Goal: Task Accomplishment & Management: Manage account settings

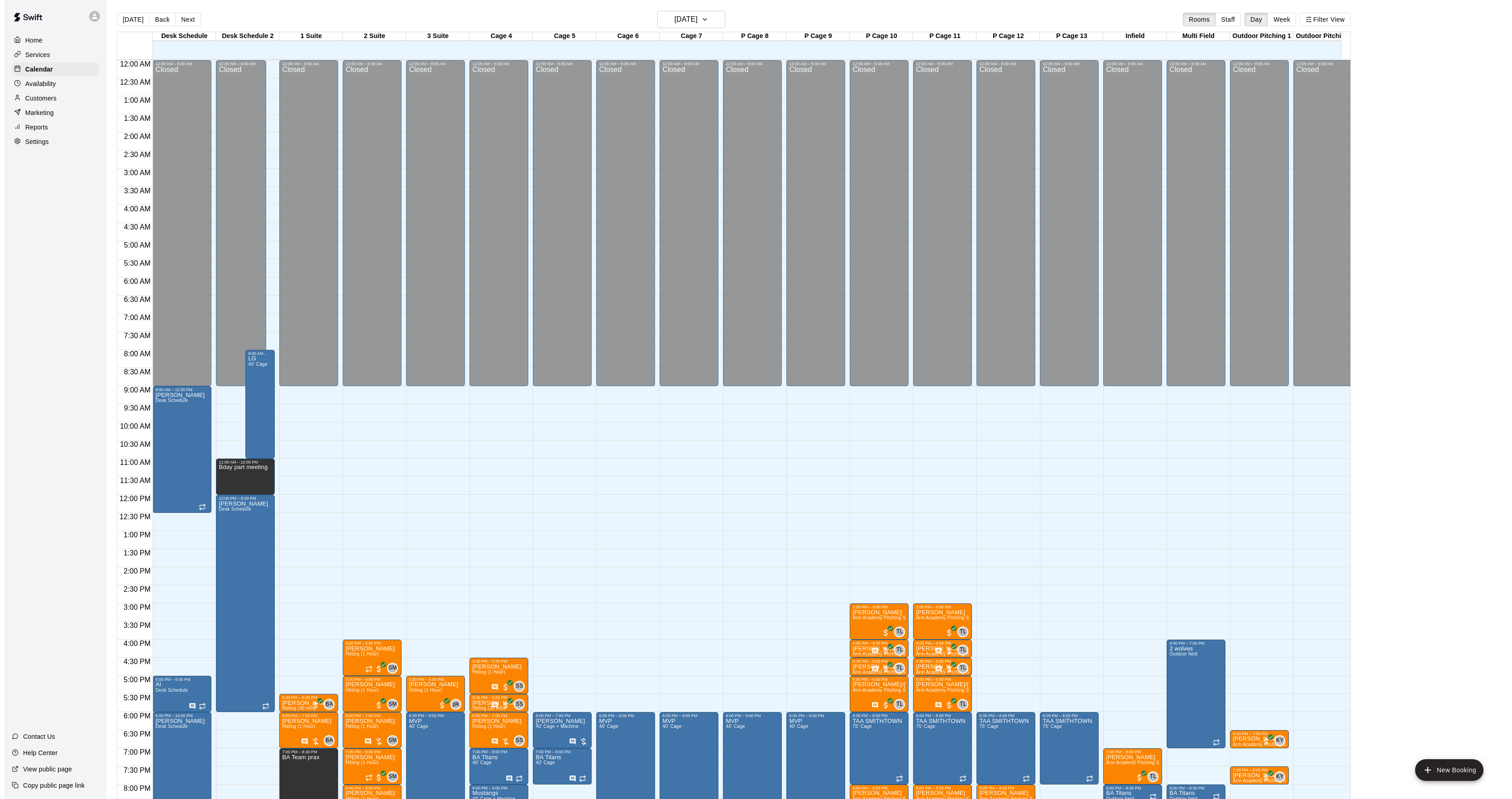
scroll to position [93, 0]
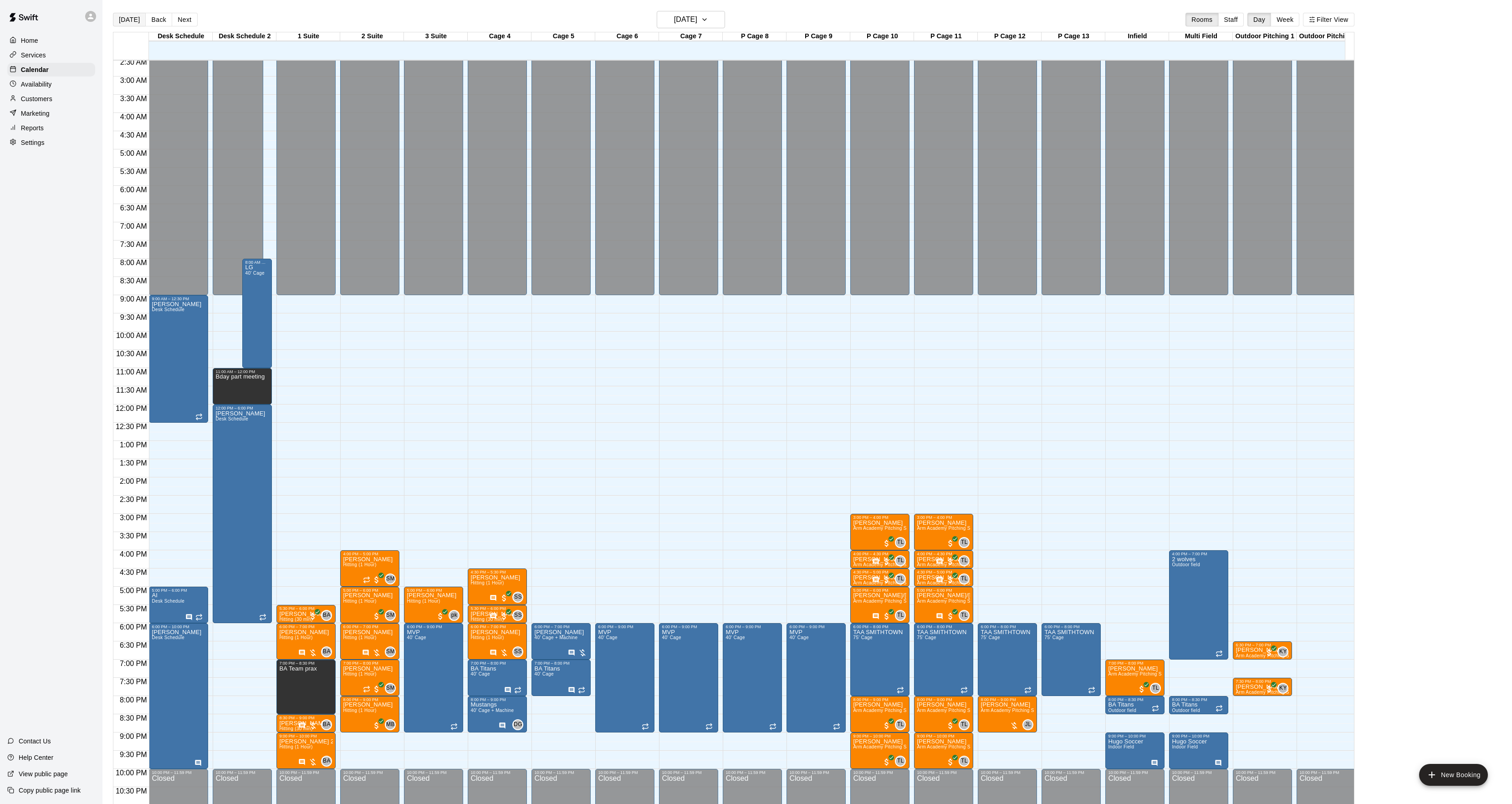
click at [129, 24] on button "[DATE]" at bounding box center [130, 20] width 33 height 14
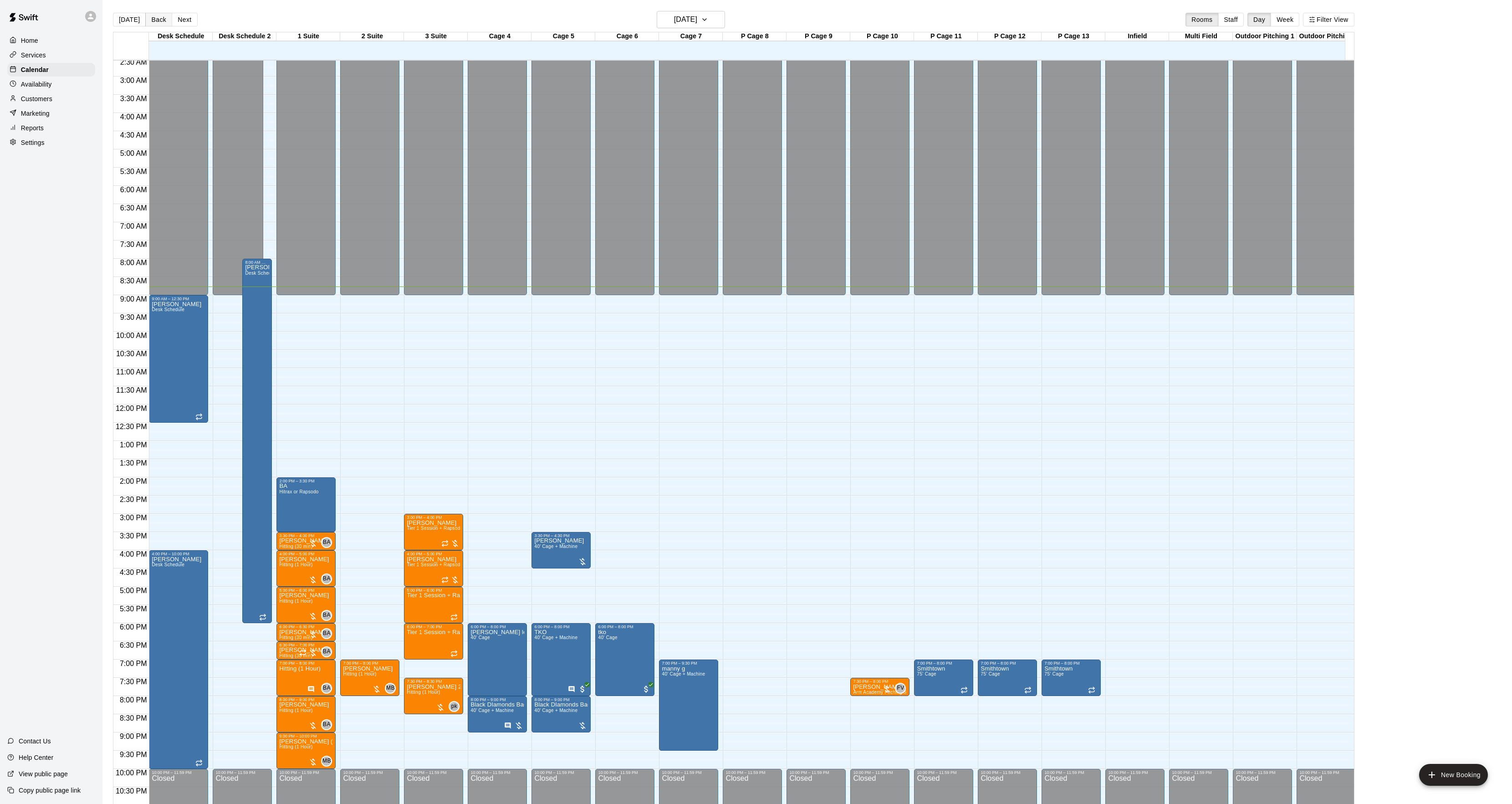
click at [158, 20] on button "Back" at bounding box center [159, 20] width 27 height 14
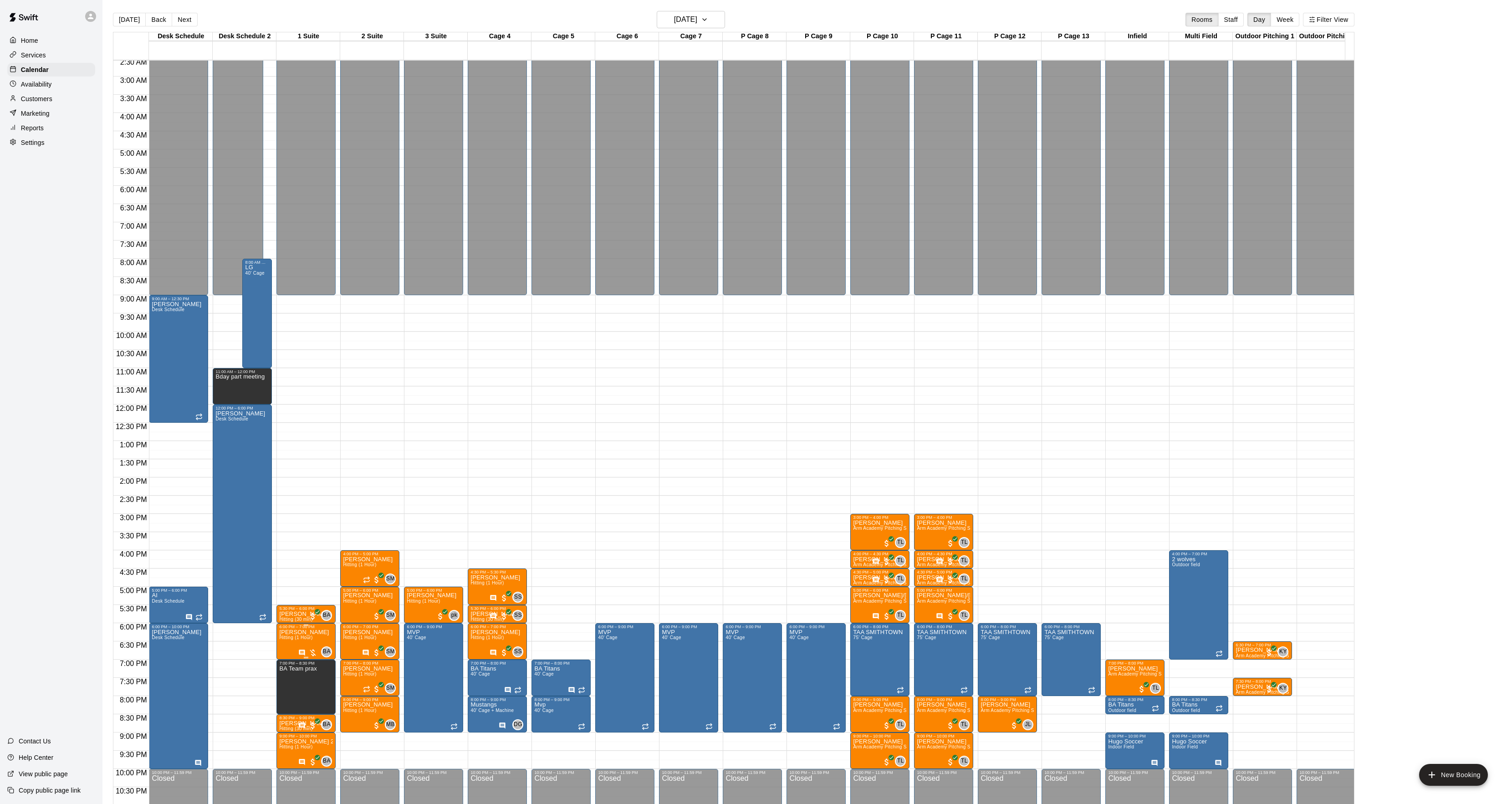
click at [290, 640] on span "Hitting (1 Hour)" at bounding box center [296, 637] width 33 height 5
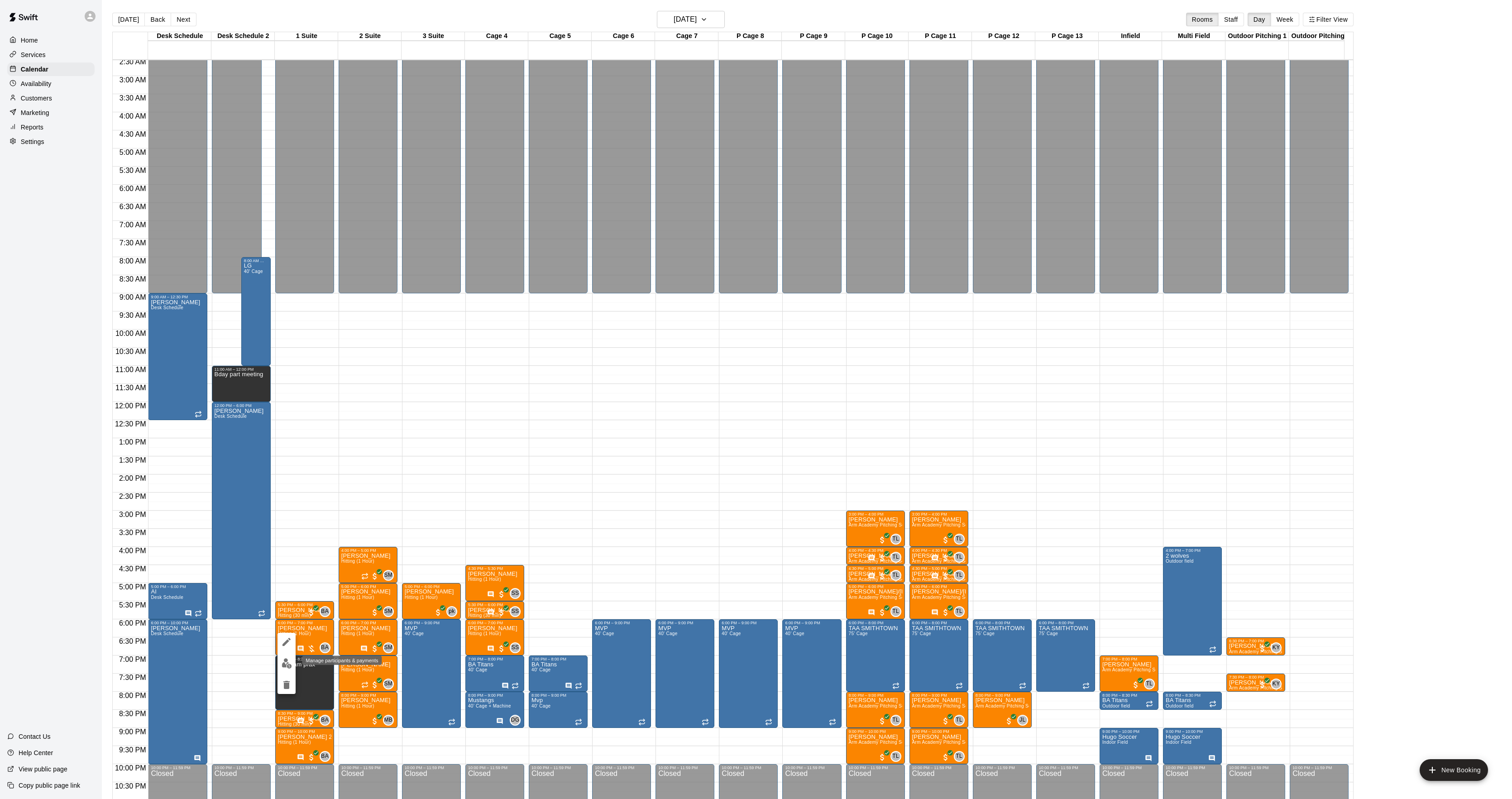
click at [290, 659] on img "edit" at bounding box center [287, 664] width 10 height 10
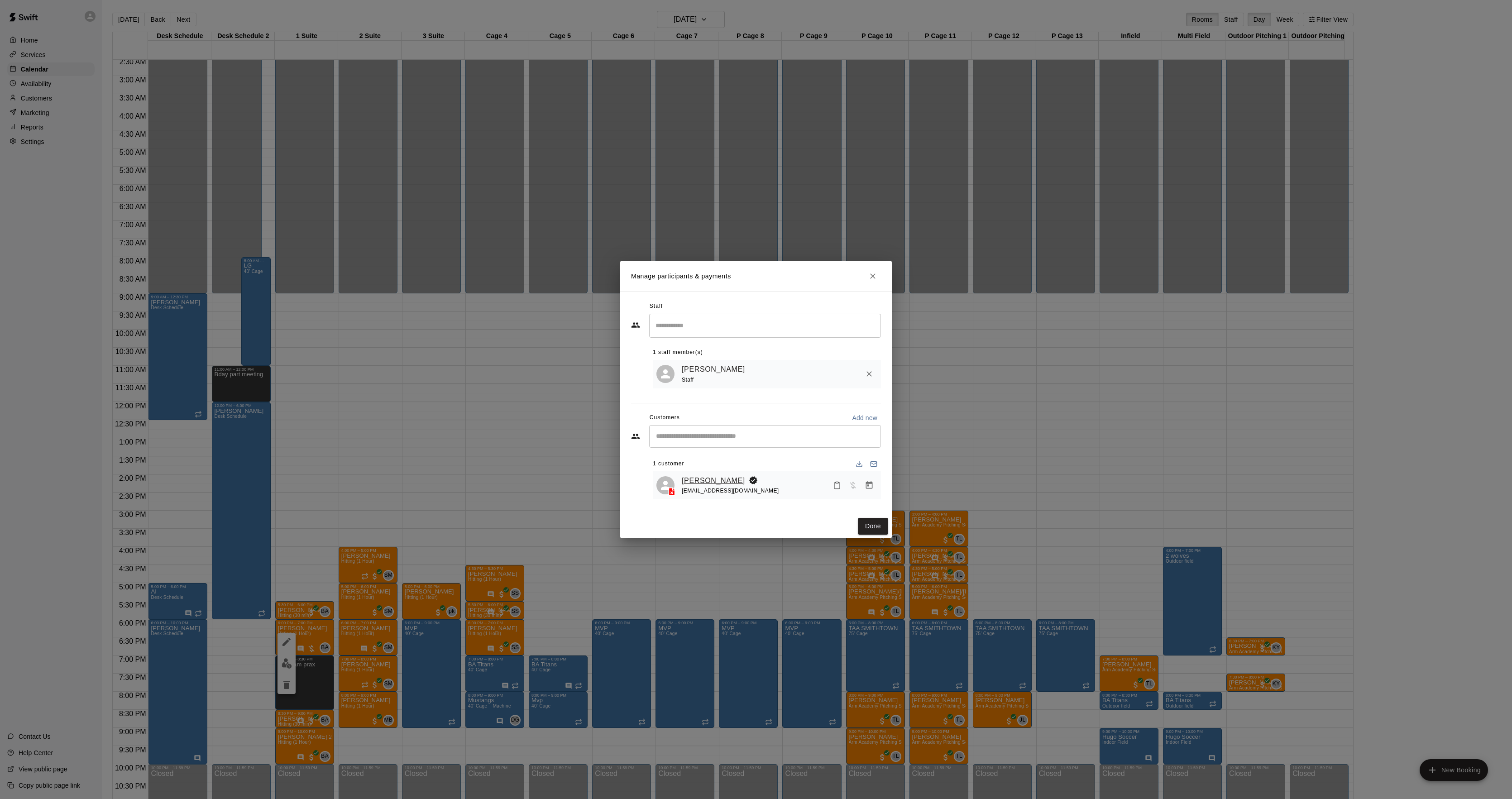
click at [689, 479] on link "[PERSON_NAME]" at bounding box center [713, 481] width 63 height 12
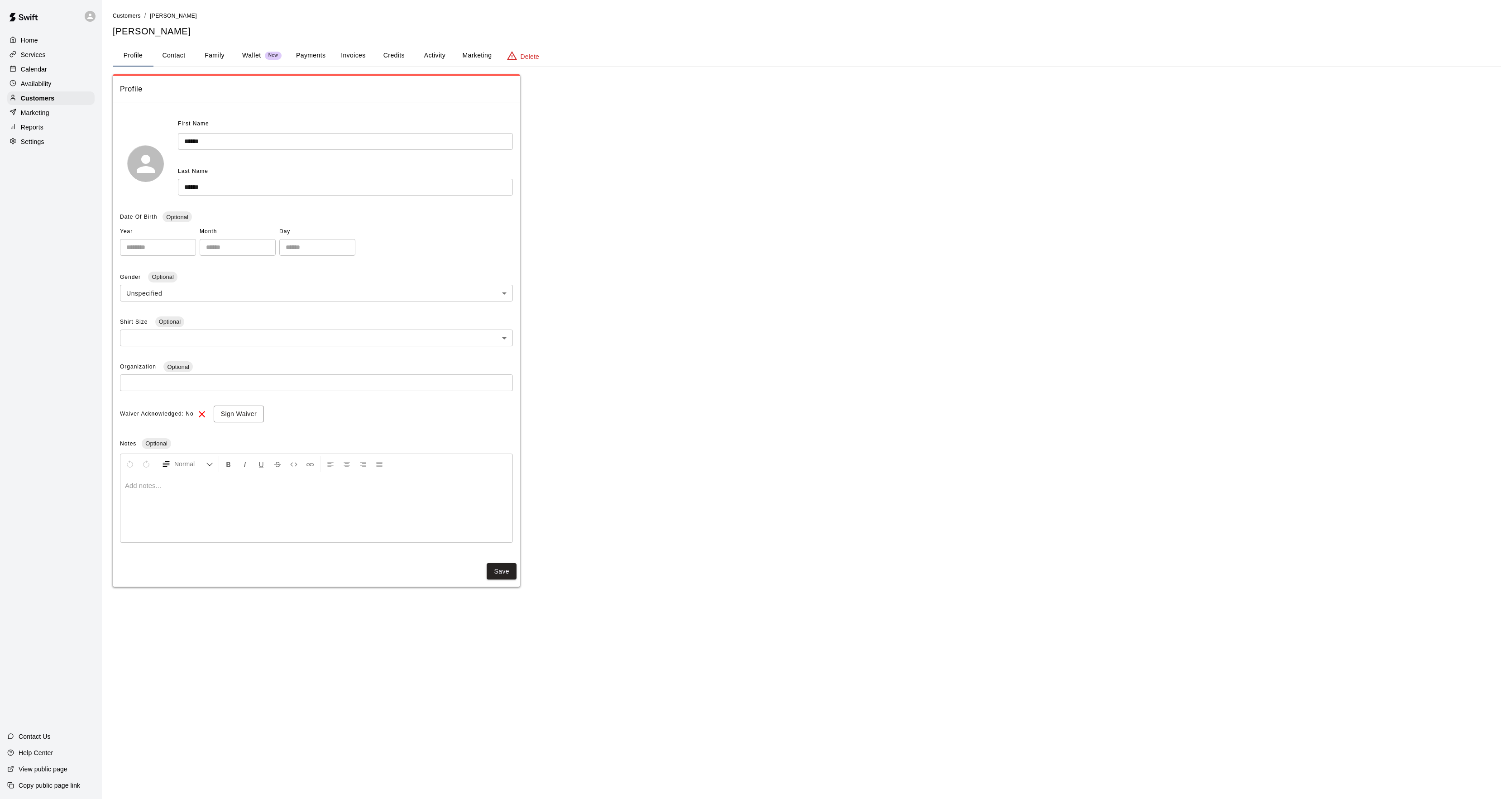
click at [427, 59] on button "Activity" at bounding box center [434, 55] width 41 height 22
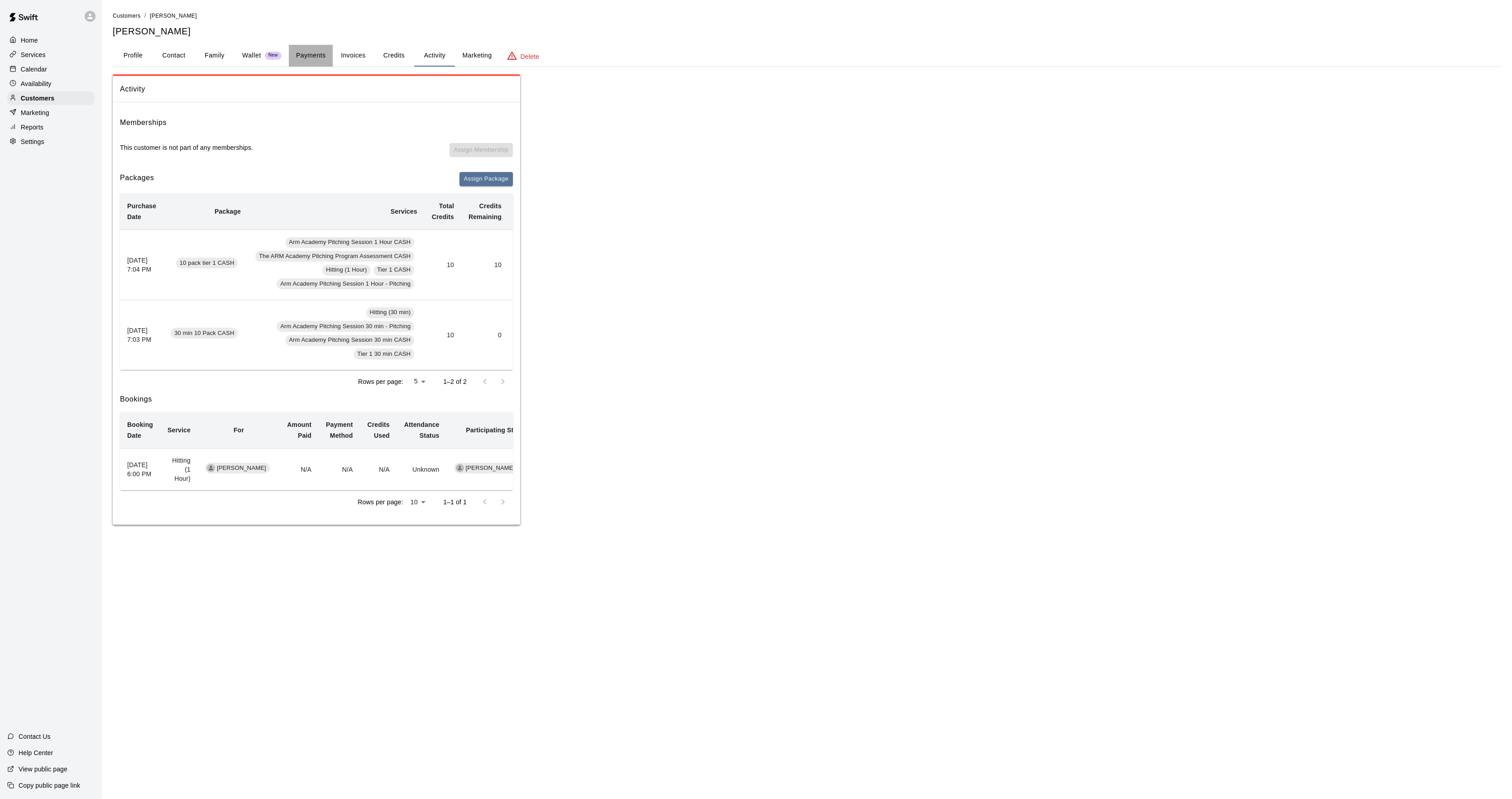
click at [310, 54] on button "Payments" at bounding box center [310, 55] width 44 height 22
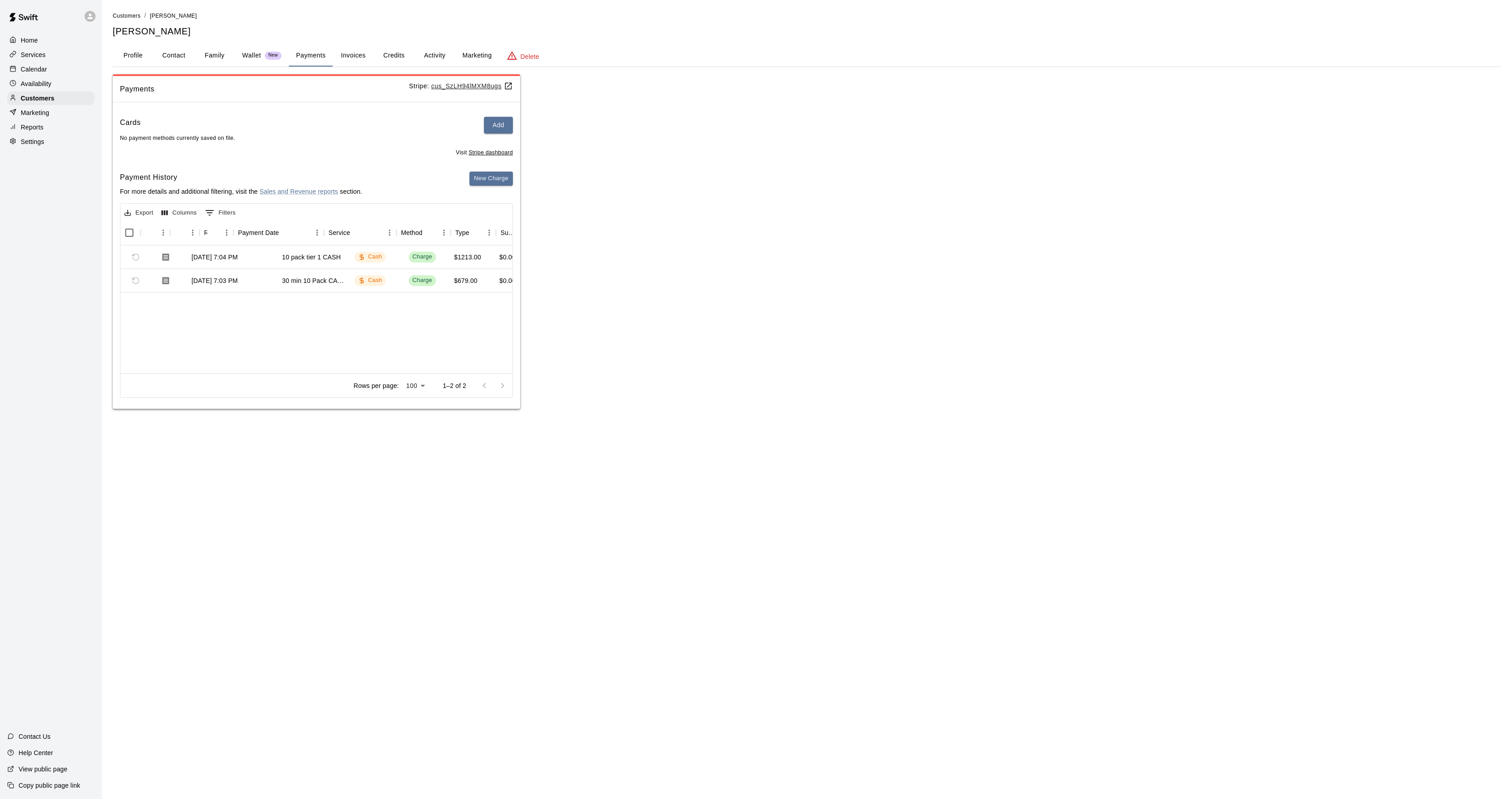
scroll to position [0, 55]
click at [428, 52] on button "Activity" at bounding box center [434, 55] width 41 height 22
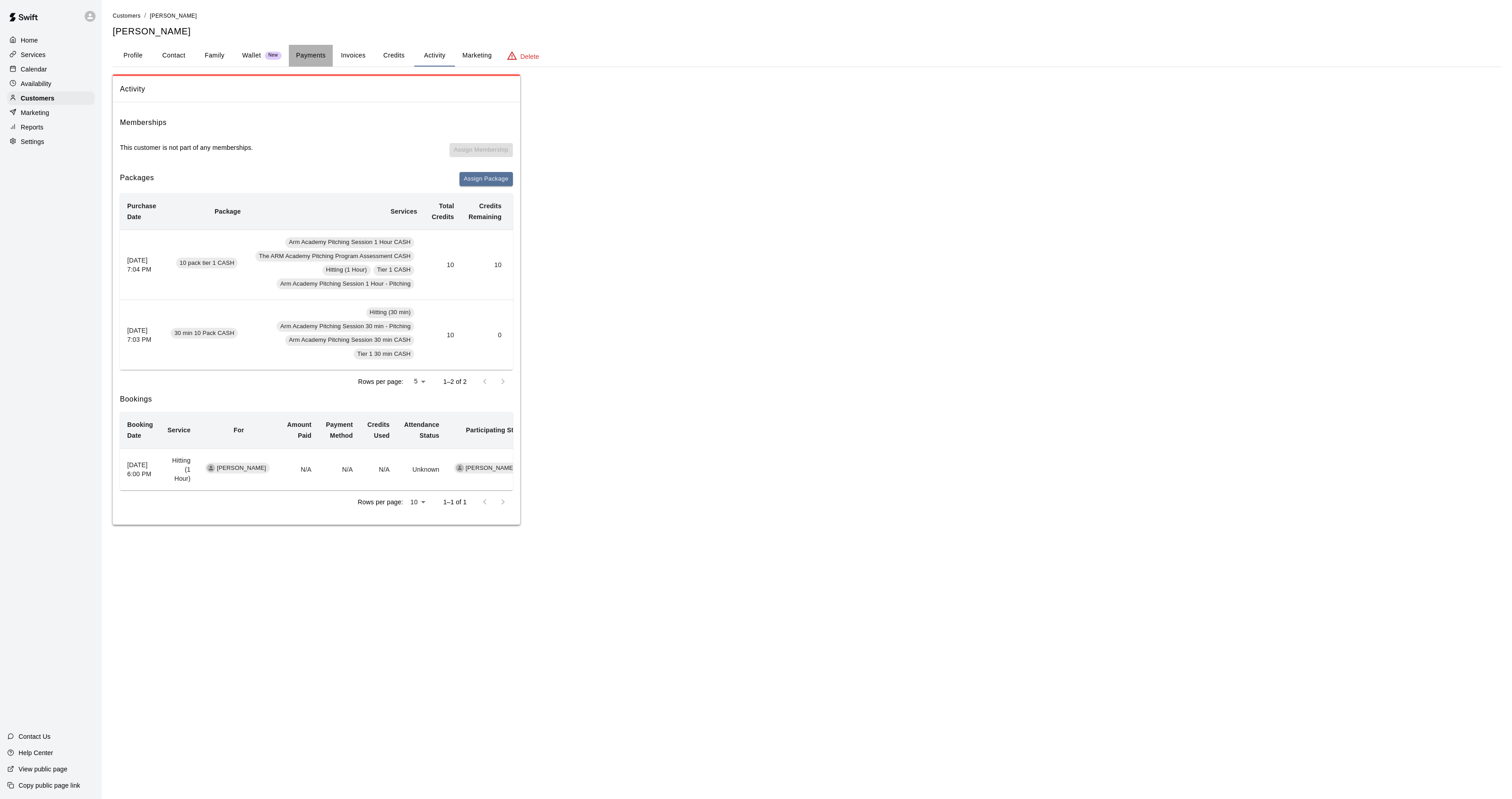
click at [305, 51] on button "Payments" at bounding box center [310, 55] width 44 height 22
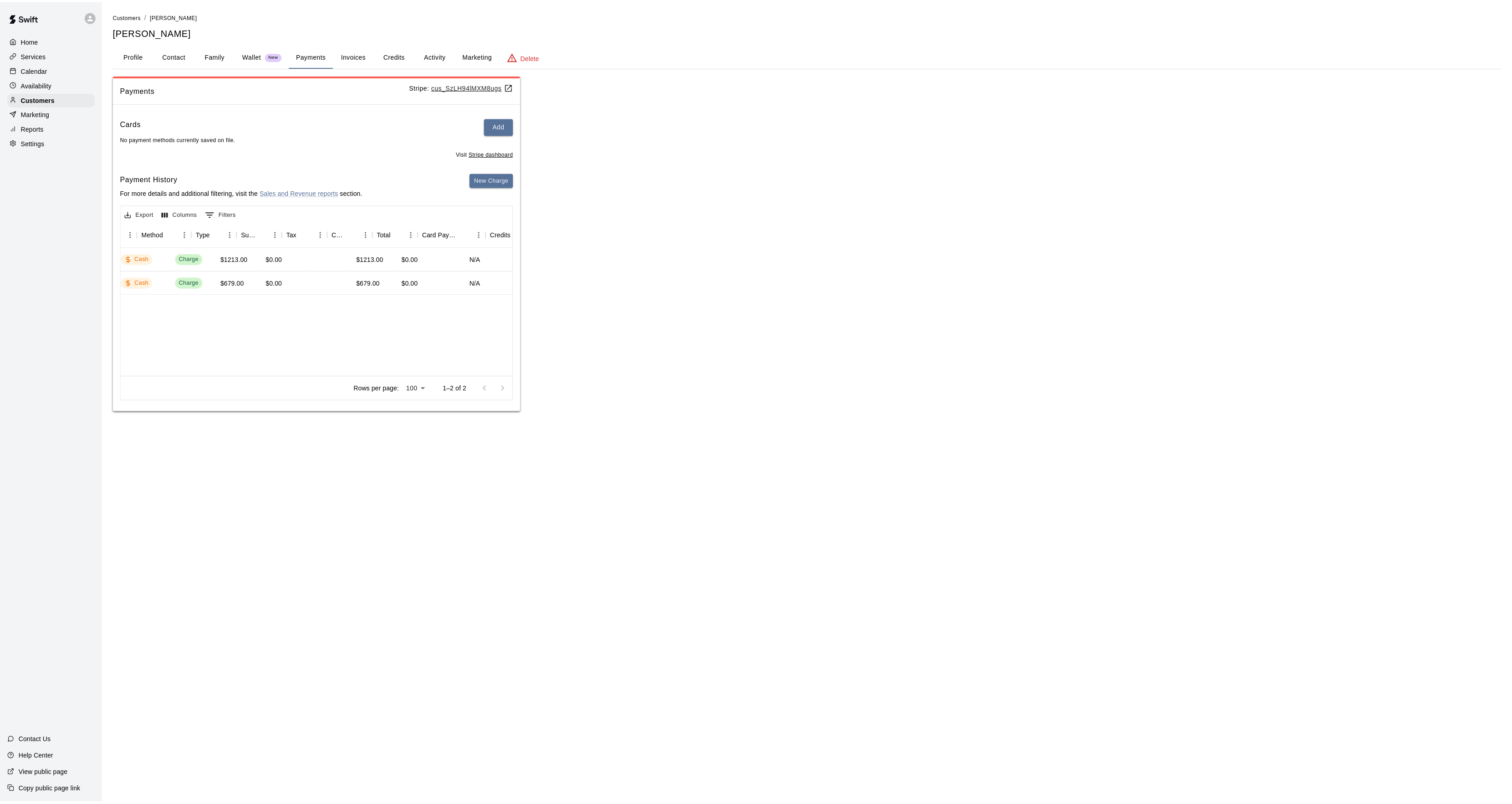
scroll to position [0, 0]
click at [59, 74] on div "Calendar" at bounding box center [51, 70] width 88 height 14
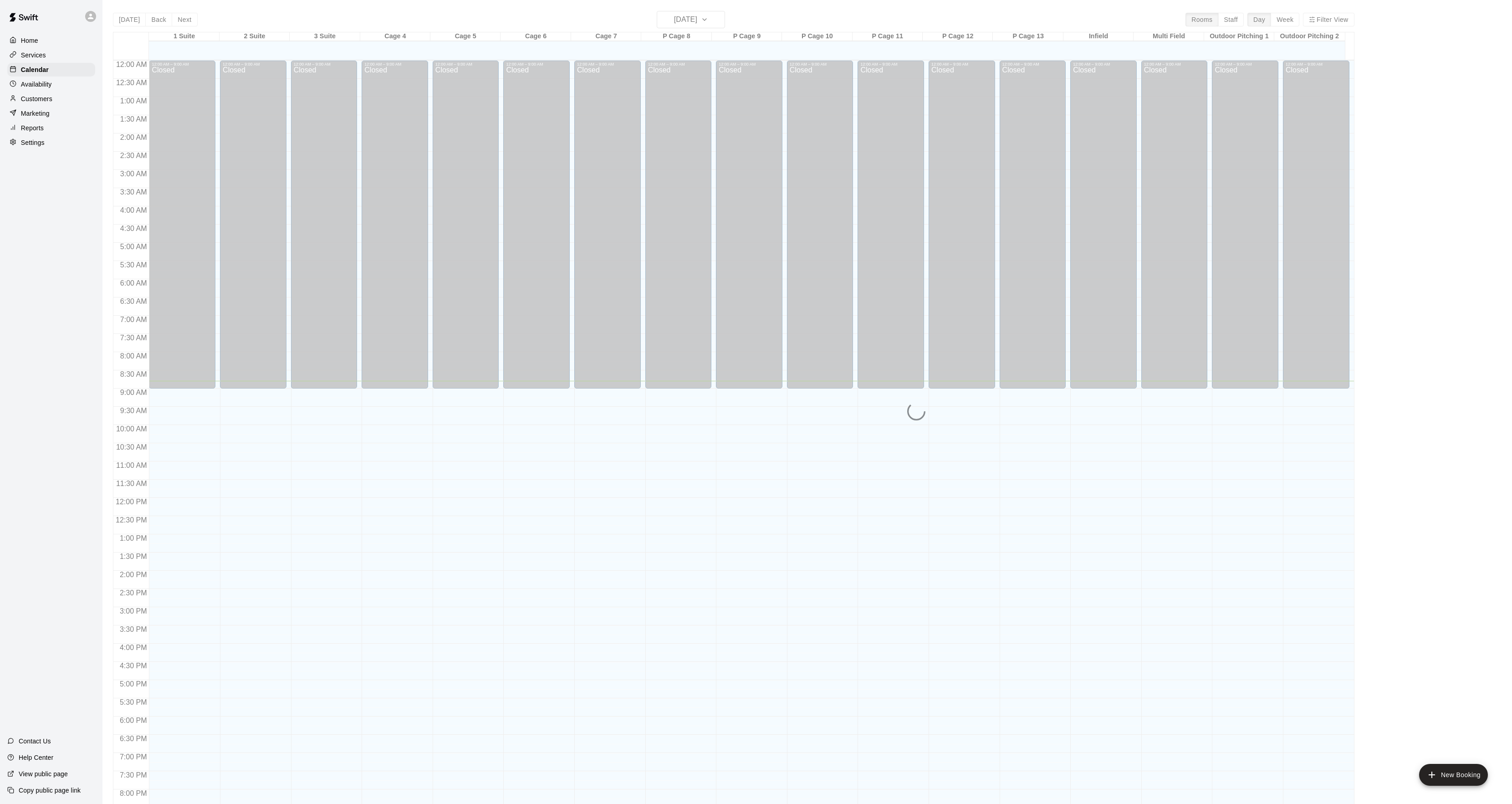
scroll to position [93, 0]
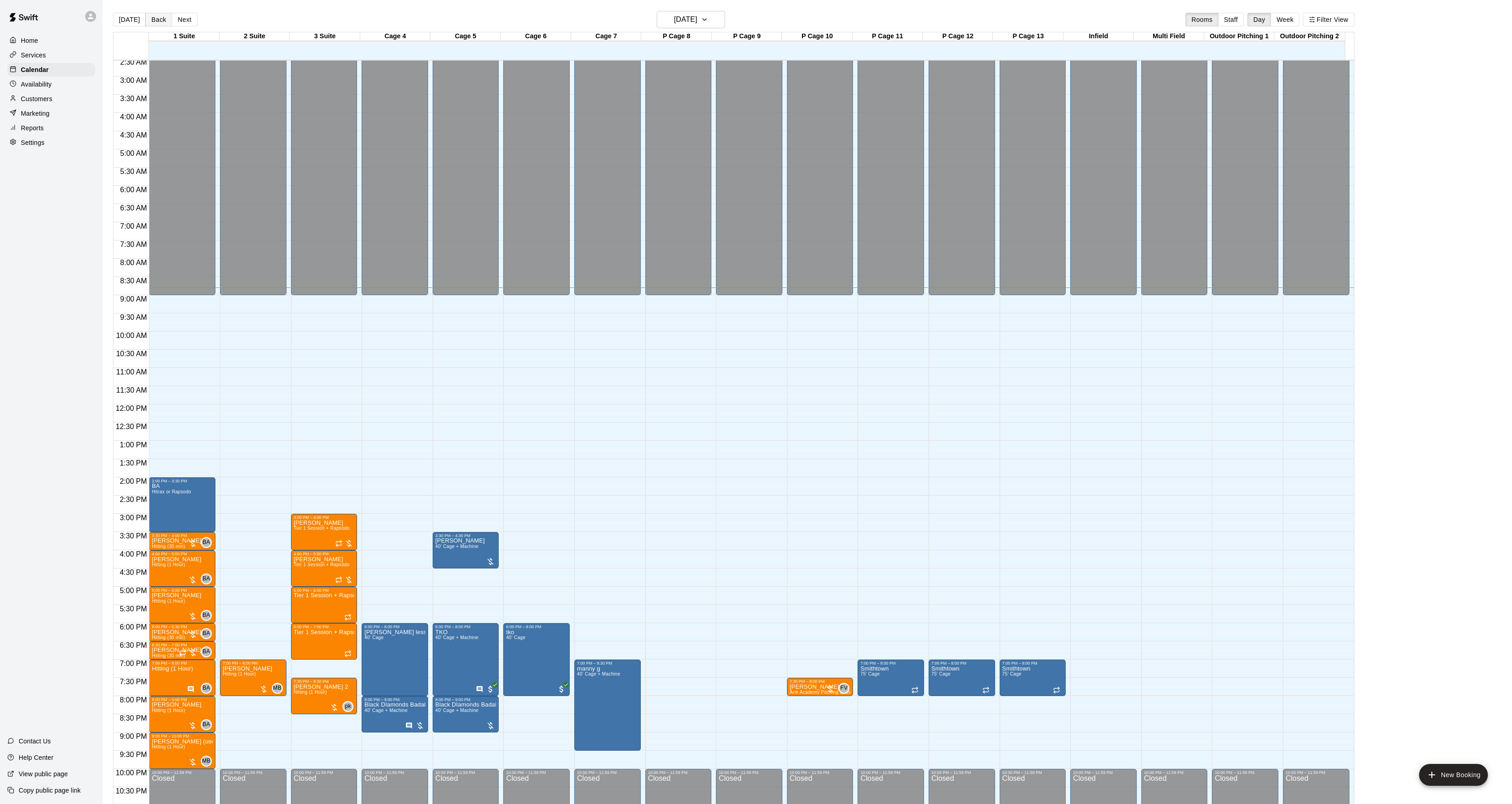
click at [148, 14] on button "Back" at bounding box center [159, 20] width 27 height 14
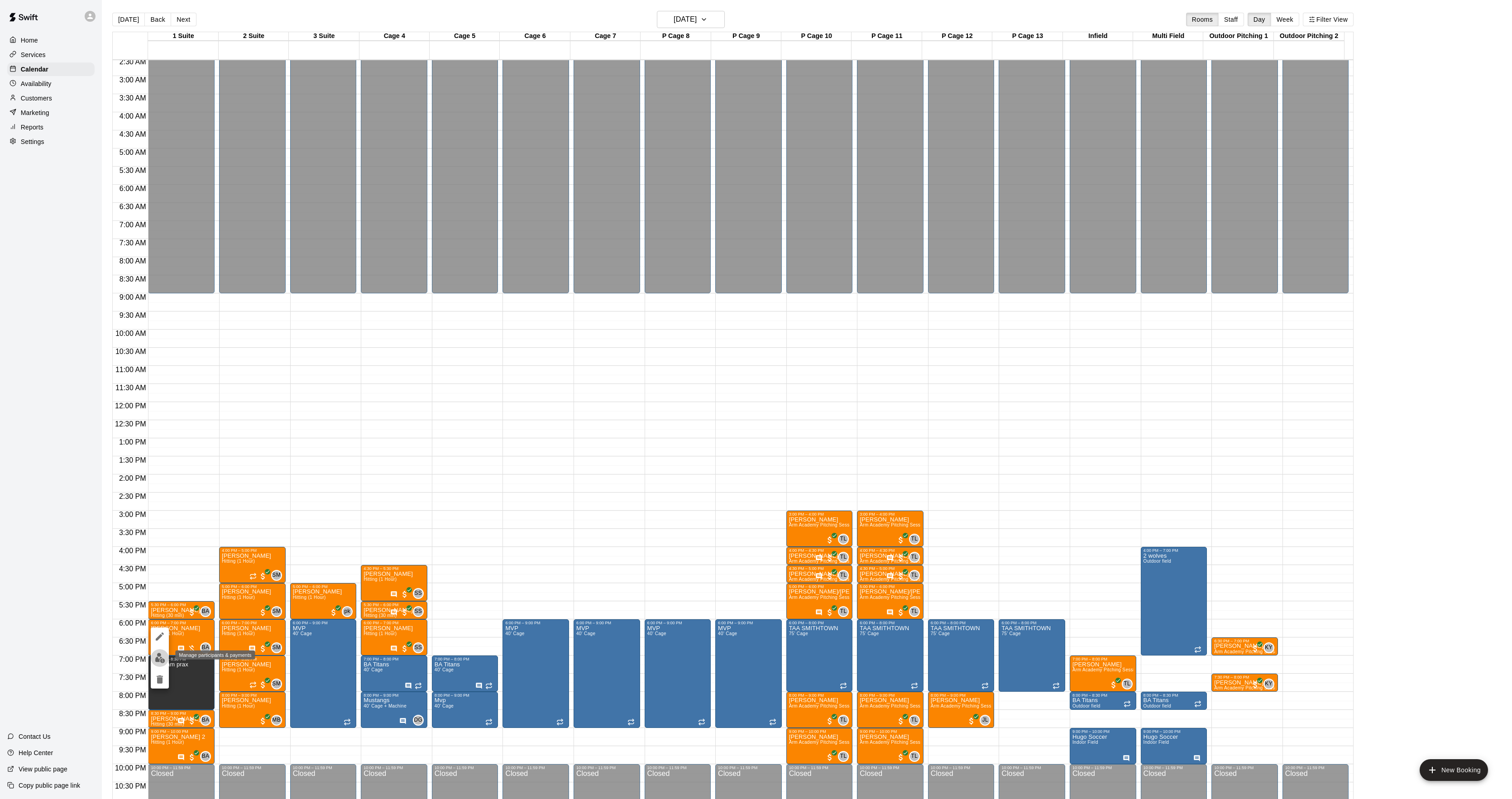
click at [158, 662] on img "edit" at bounding box center [160, 658] width 10 height 10
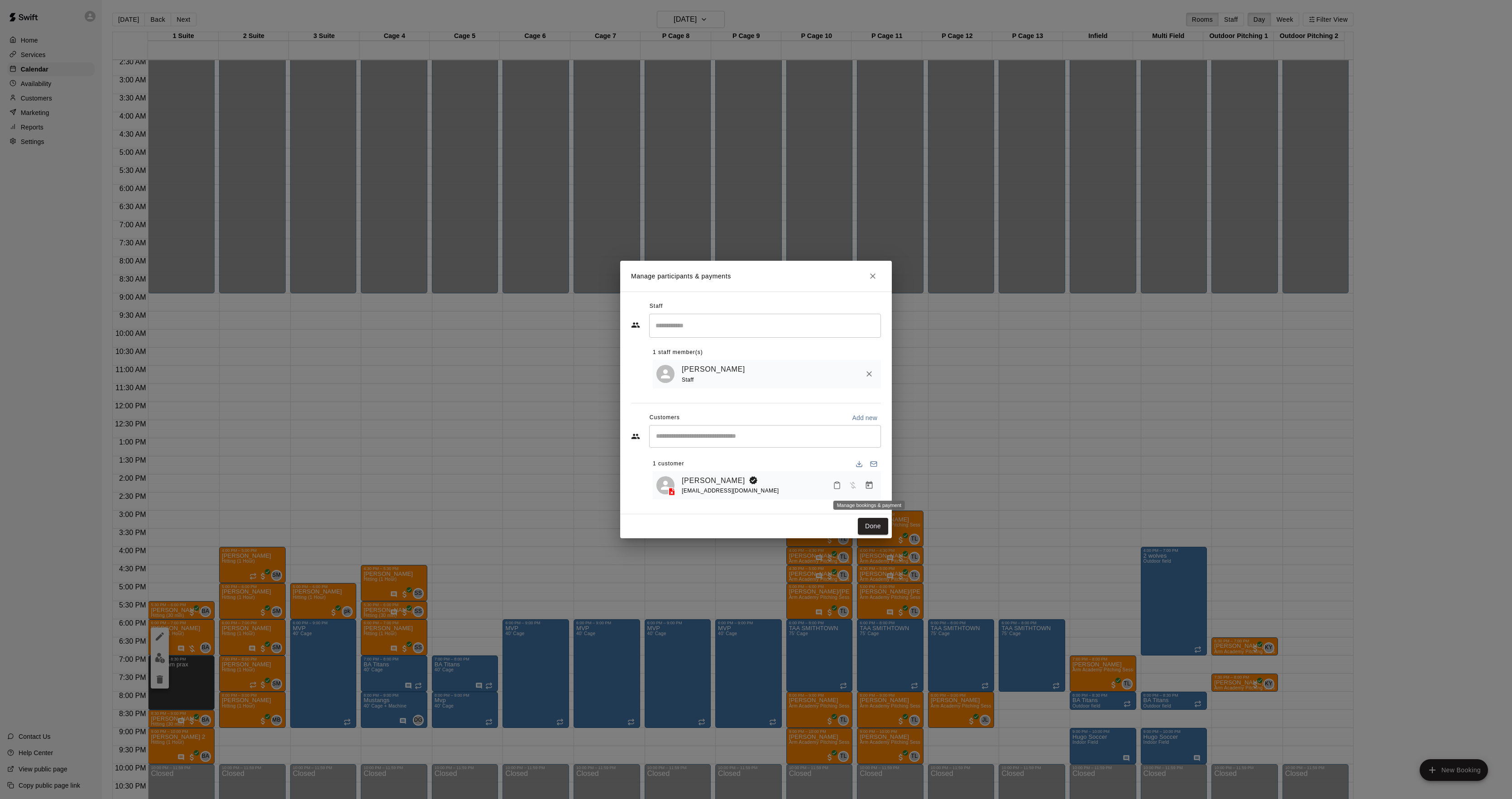
click at [867, 489] on icon "Manage bookings & payment" at bounding box center [869, 485] width 7 height 7
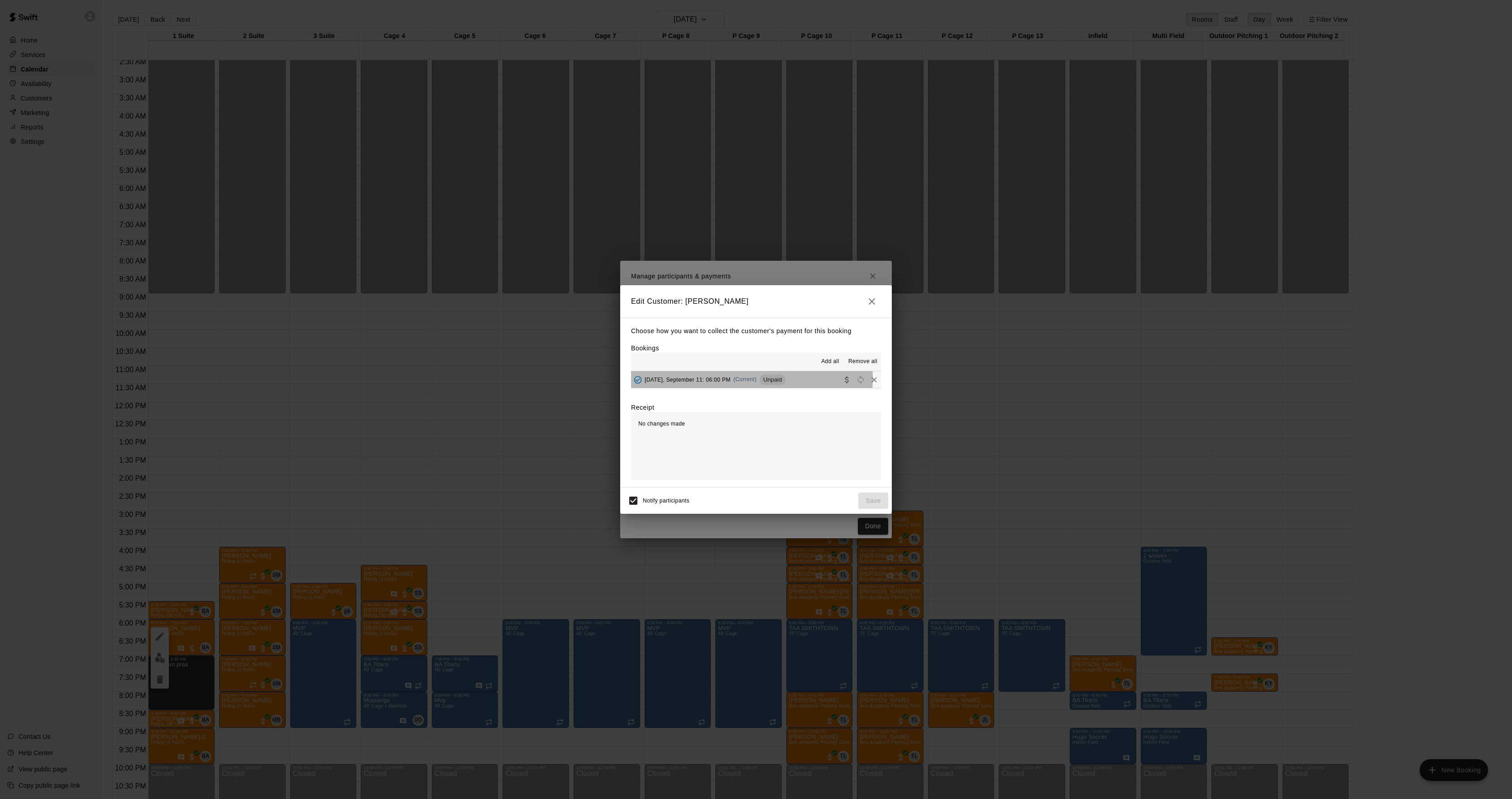
click at [724, 379] on span "[DATE], September 11: 06:00 PM" at bounding box center [687, 379] width 86 height 6
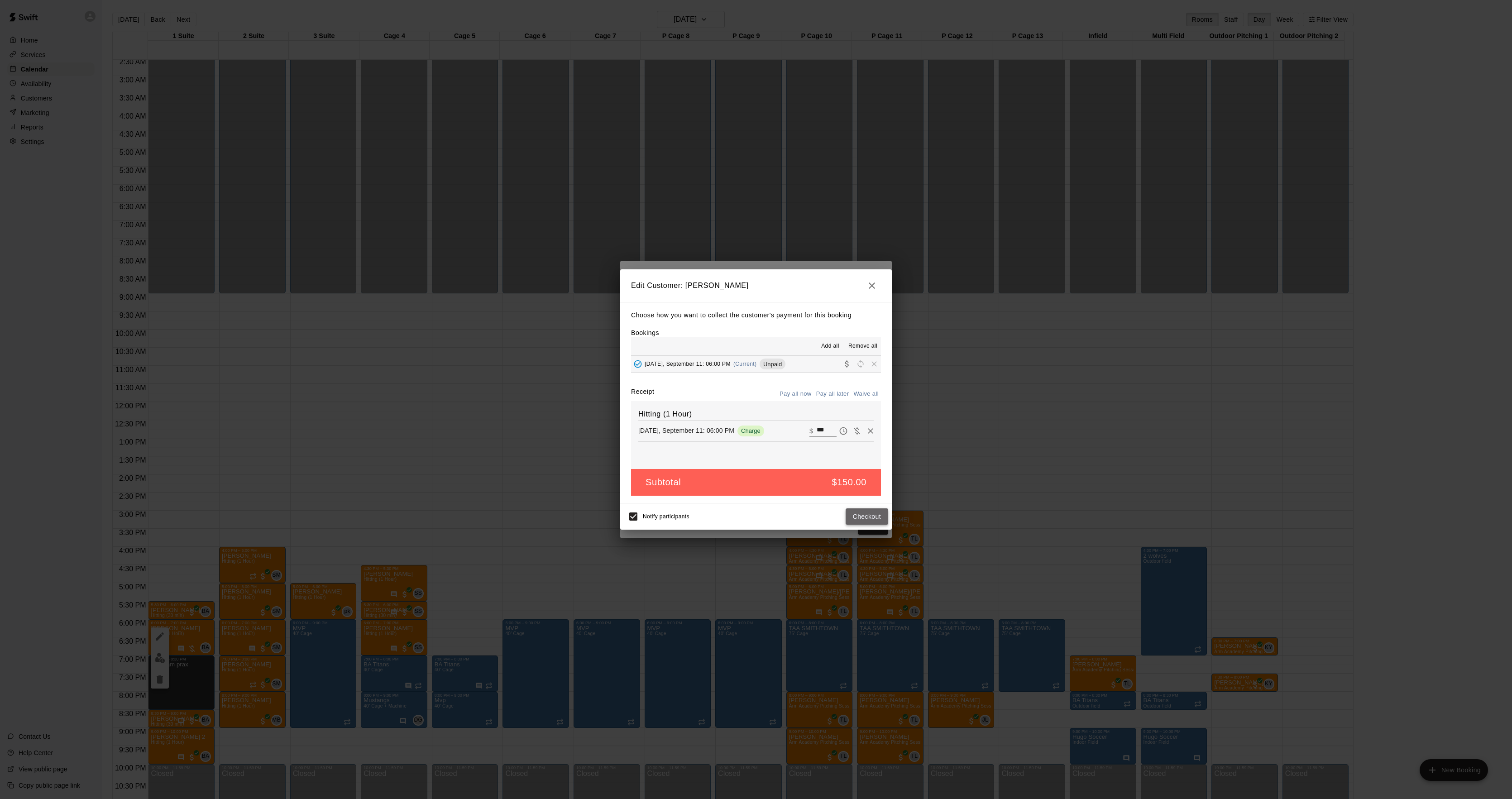
click at [862, 511] on button "Checkout" at bounding box center [867, 517] width 43 height 16
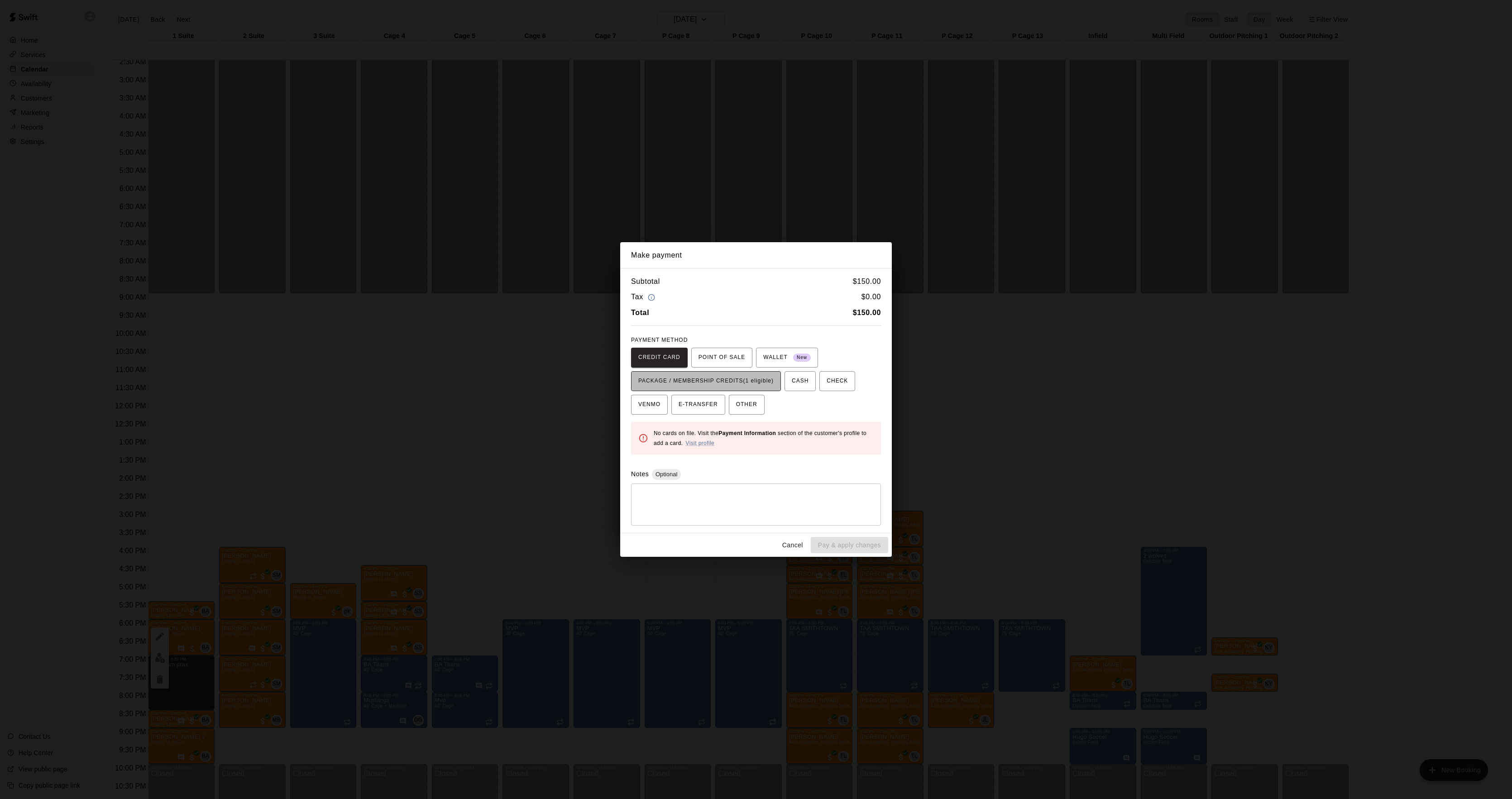
click at [761, 384] on span "PACKAGE / MEMBERSHIP CREDITS (1 eligible)" at bounding box center [706, 380] width 135 height 14
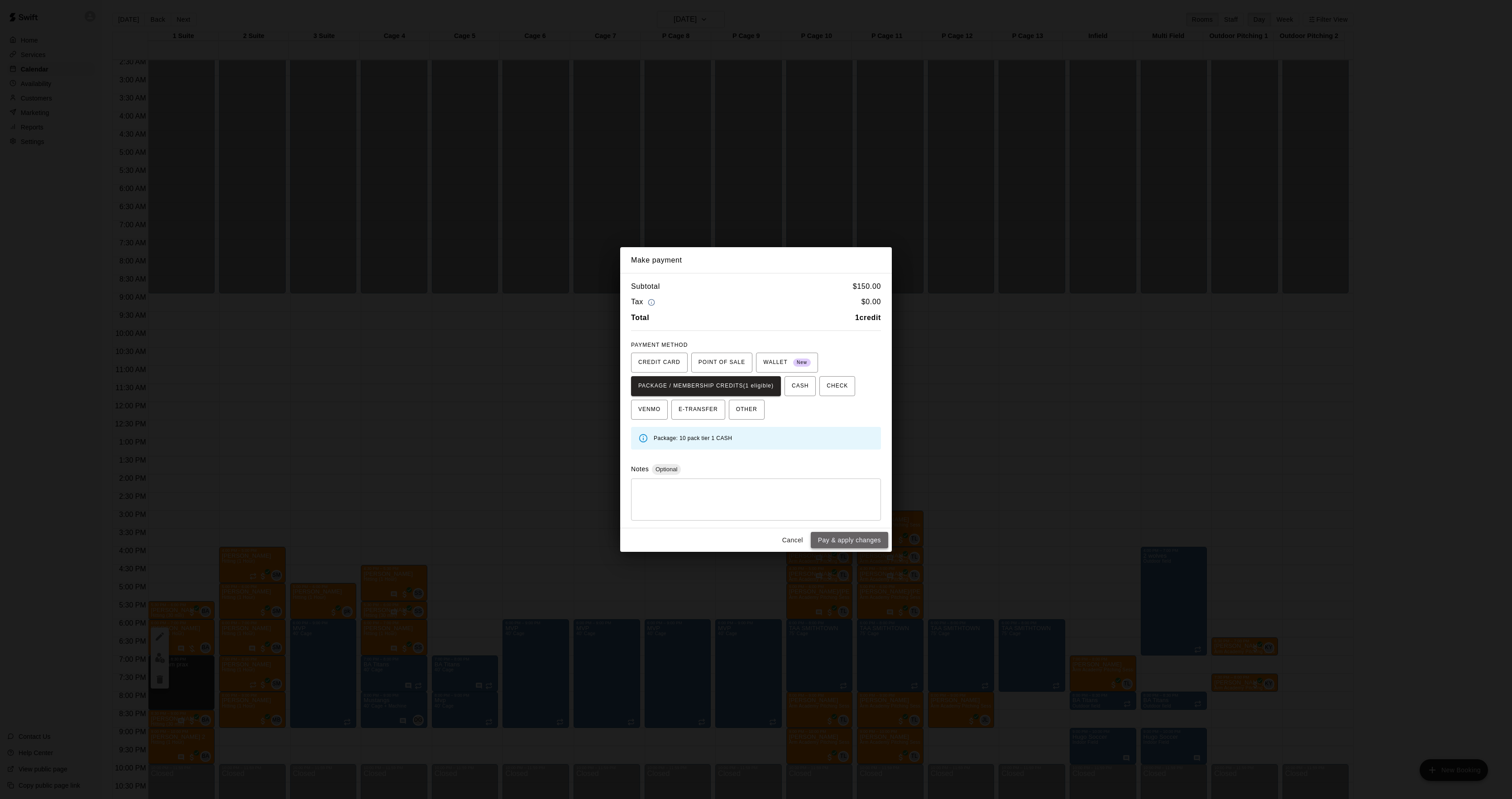
click at [848, 536] on button "Pay & apply changes" at bounding box center [850, 540] width 78 height 16
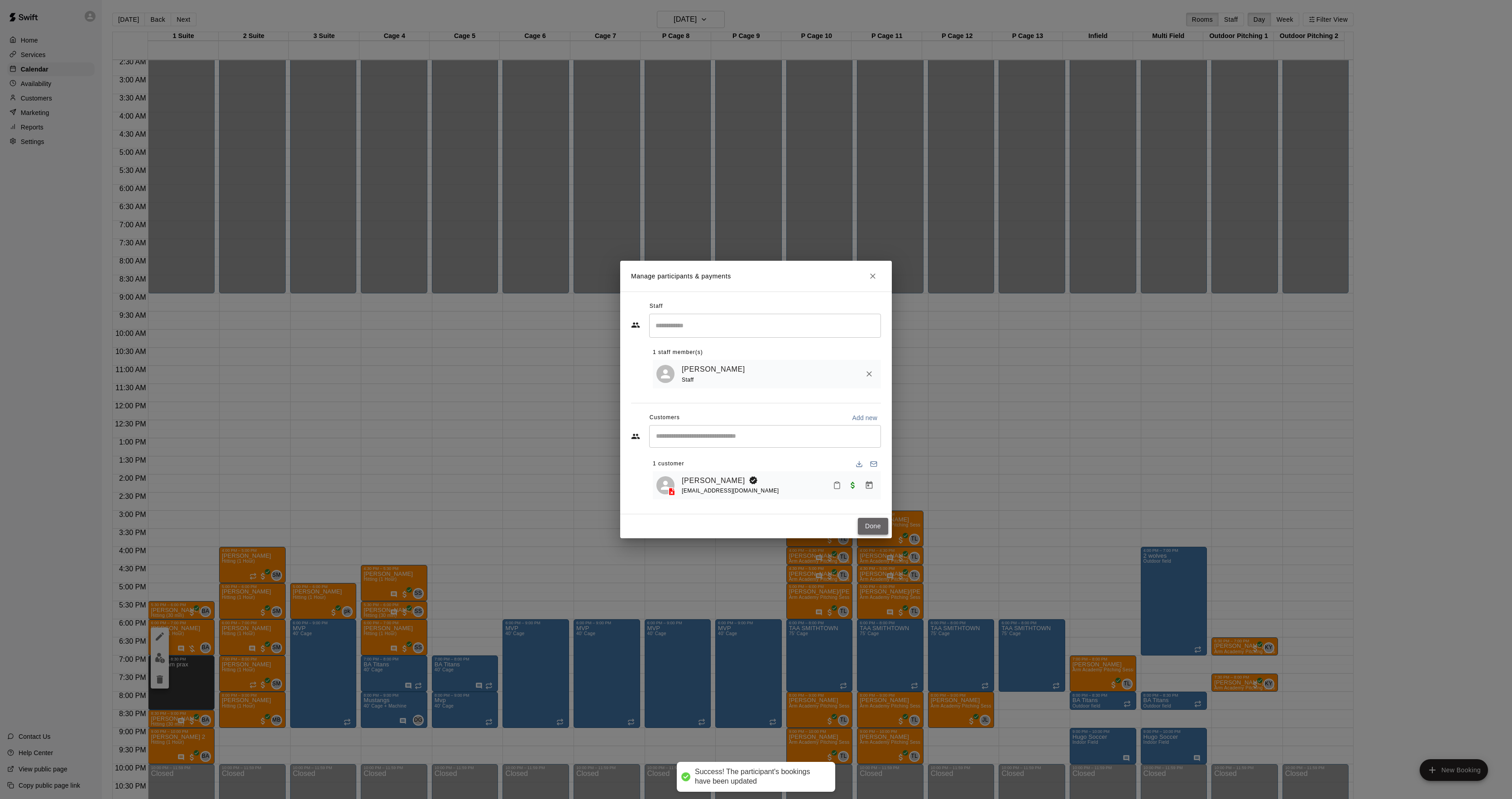
click at [873, 535] on button "Done" at bounding box center [873, 526] width 31 height 16
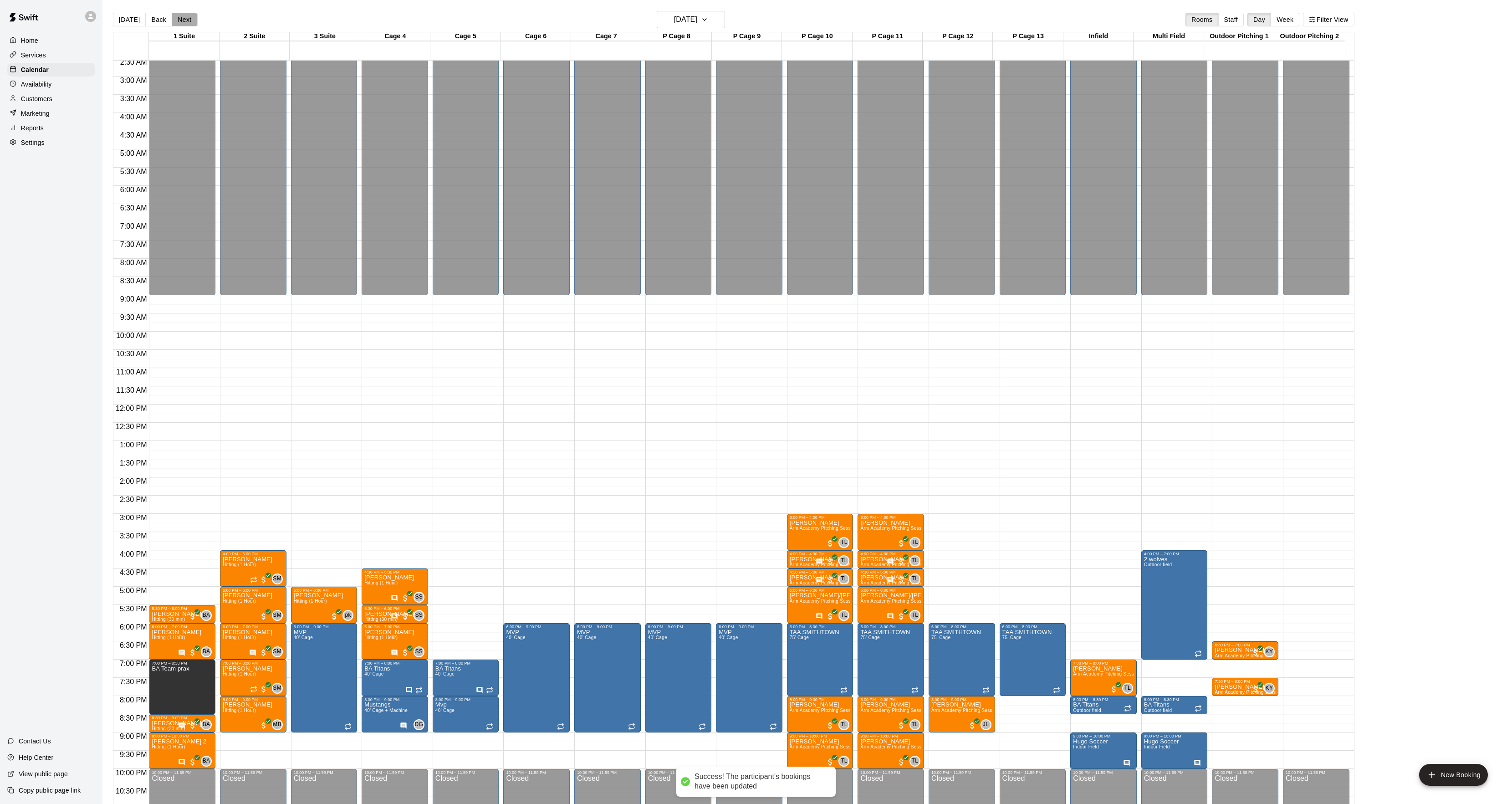
click at [186, 23] on button "Next" at bounding box center [185, 20] width 26 height 14
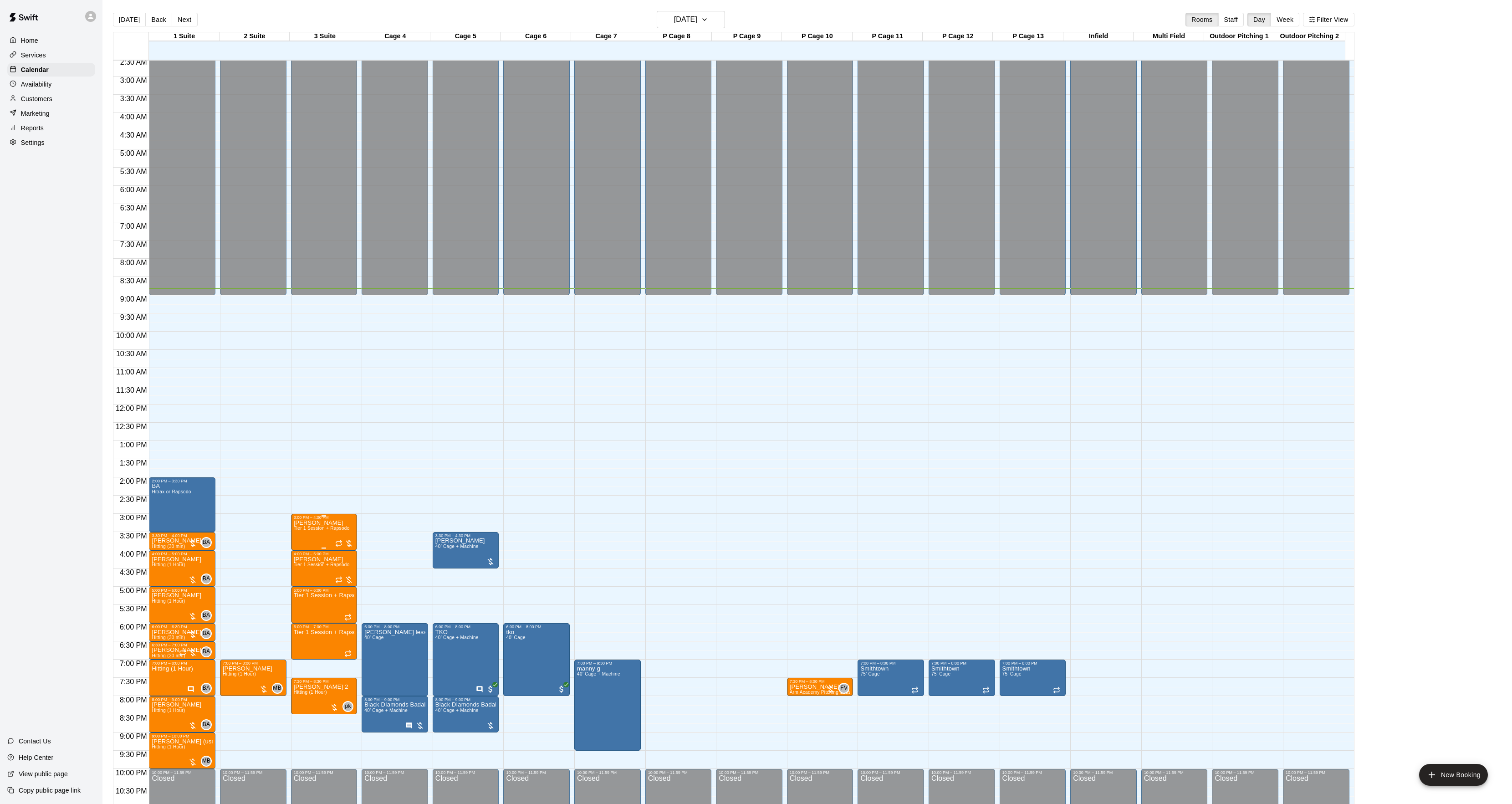
click at [303, 554] on img "edit" at bounding box center [302, 553] width 11 height 11
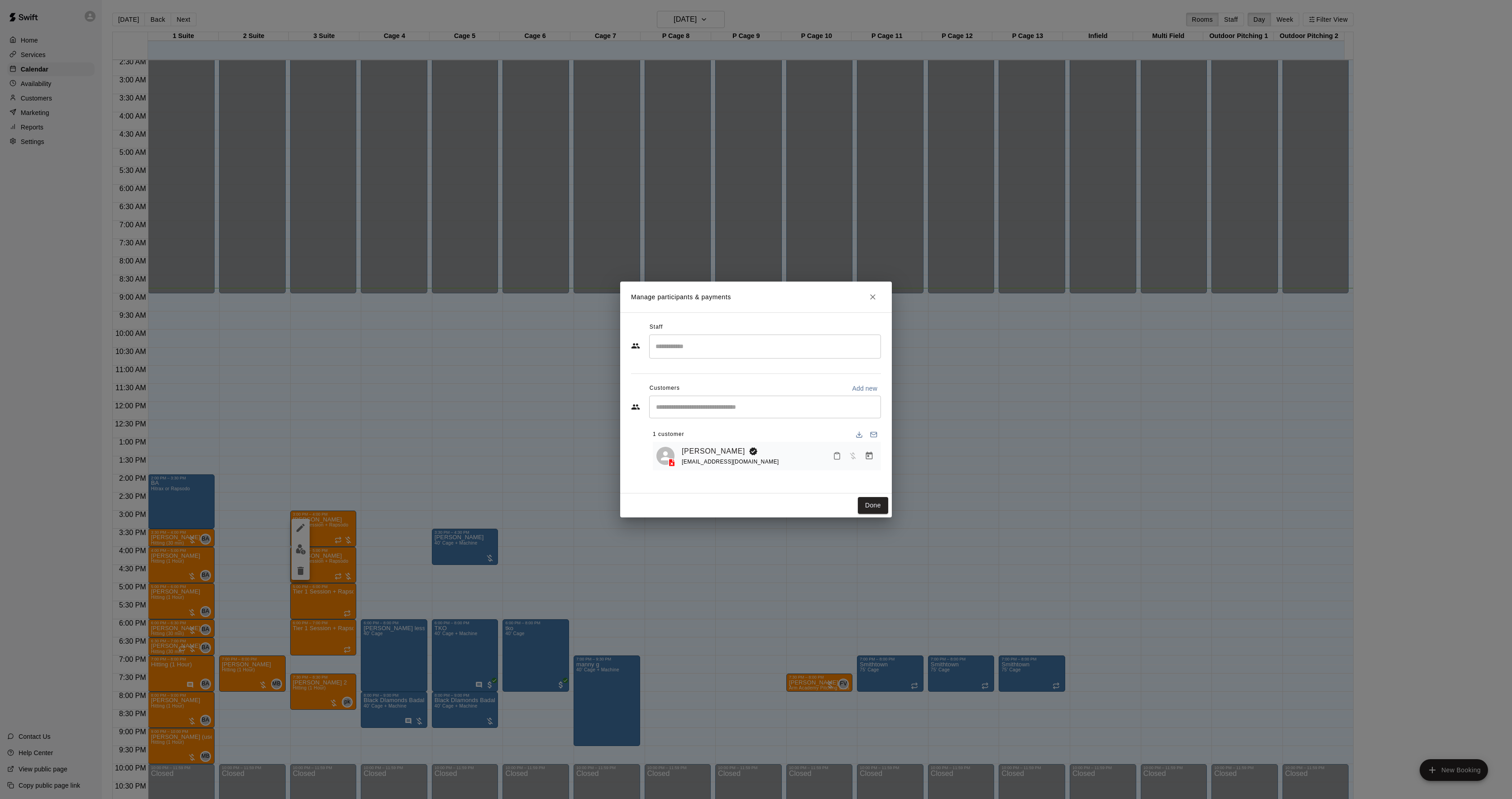
click at [125, 115] on div "Manage participants & payments Staff ​ Customers Add new ​ 1 customer [PERSON_N…" at bounding box center [756, 399] width 1512 height 799
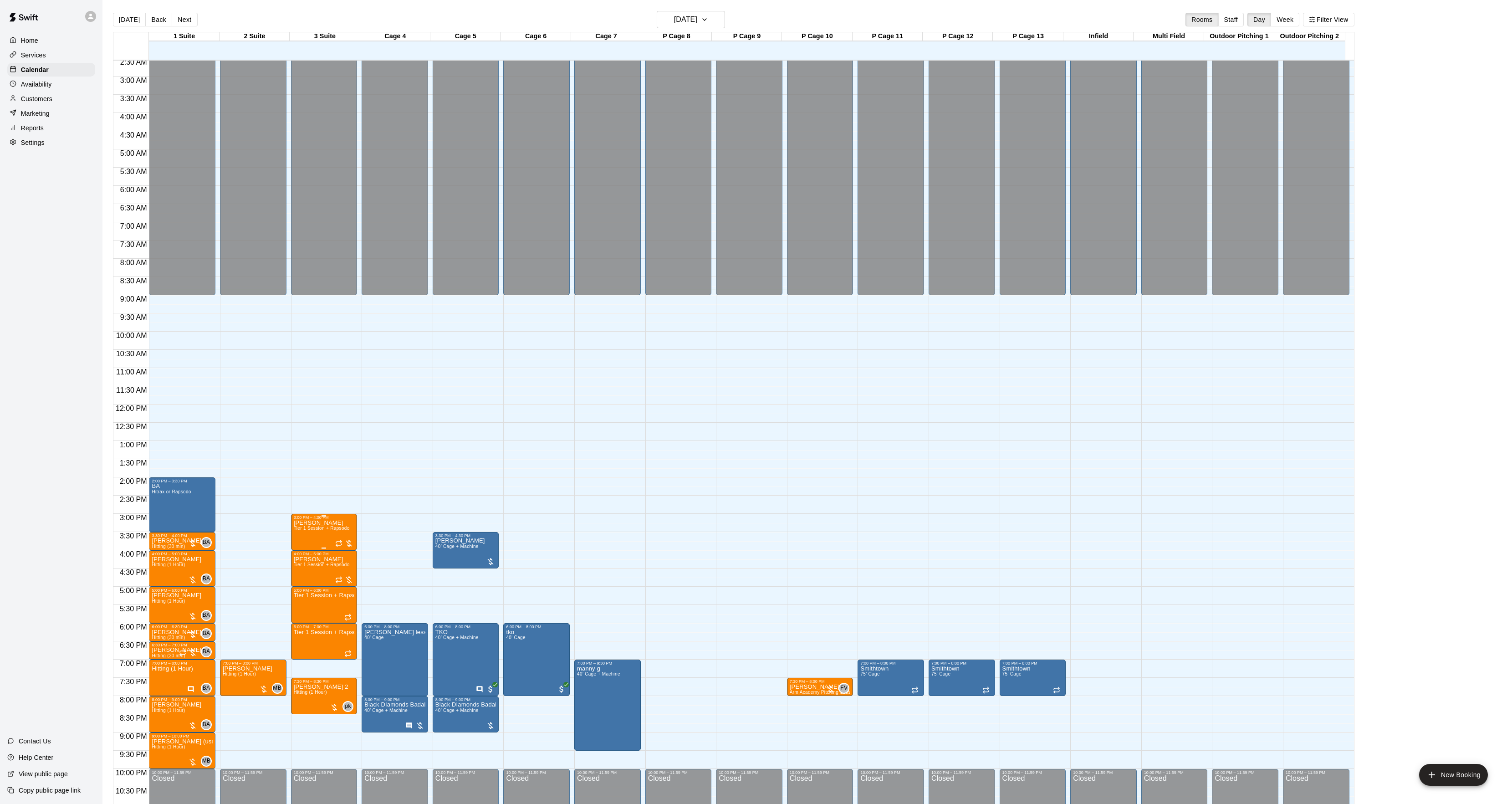
click at [302, 549] on img "edit" at bounding box center [302, 553] width 11 height 11
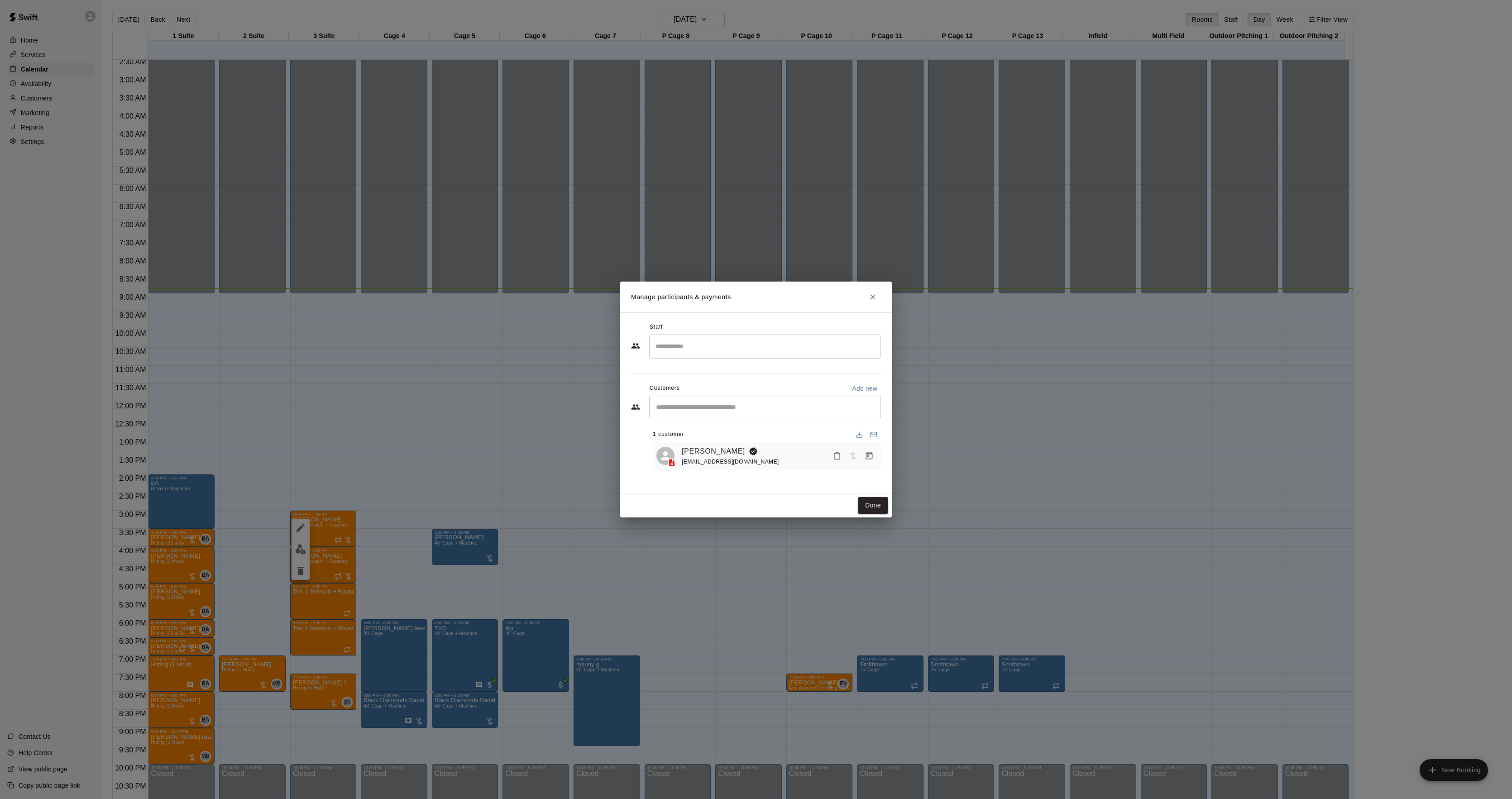
click at [699, 463] on span "[EMAIL_ADDRESS][DOMAIN_NAME]" at bounding box center [730, 462] width 98 height 6
copy span "[EMAIL_ADDRESS][DOMAIN_NAME]"
click at [871, 502] on button "Done" at bounding box center [873, 505] width 31 height 16
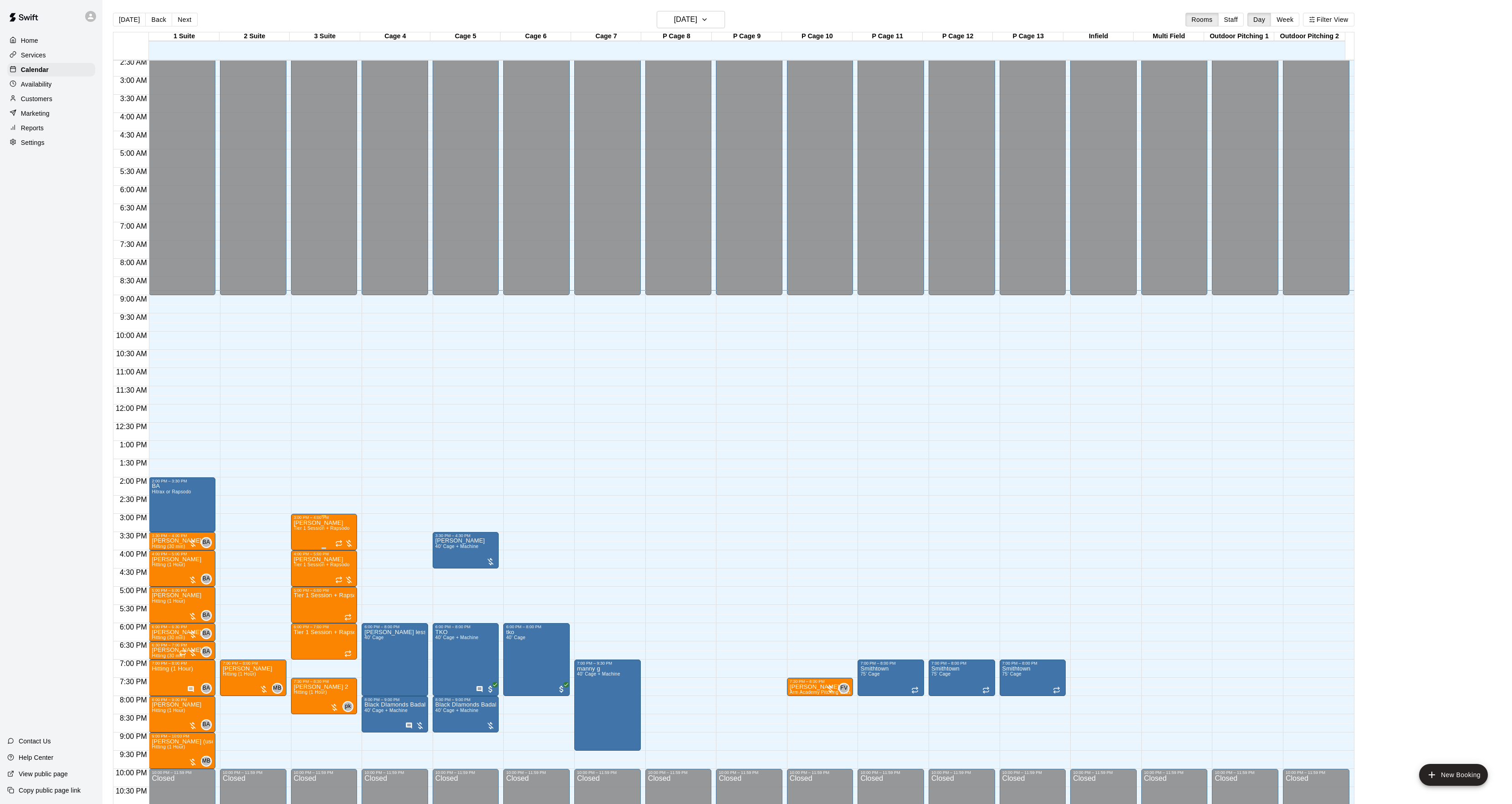
click at [291, 516] on div "3:00 PM – 4:00 PM [PERSON_NAME] Tier 1 Session + Rapsodo" at bounding box center [324, 532] width 67 height 37
click at [299, 567] on icon "delete" at bounding box center [299, 568] width 6 height 8
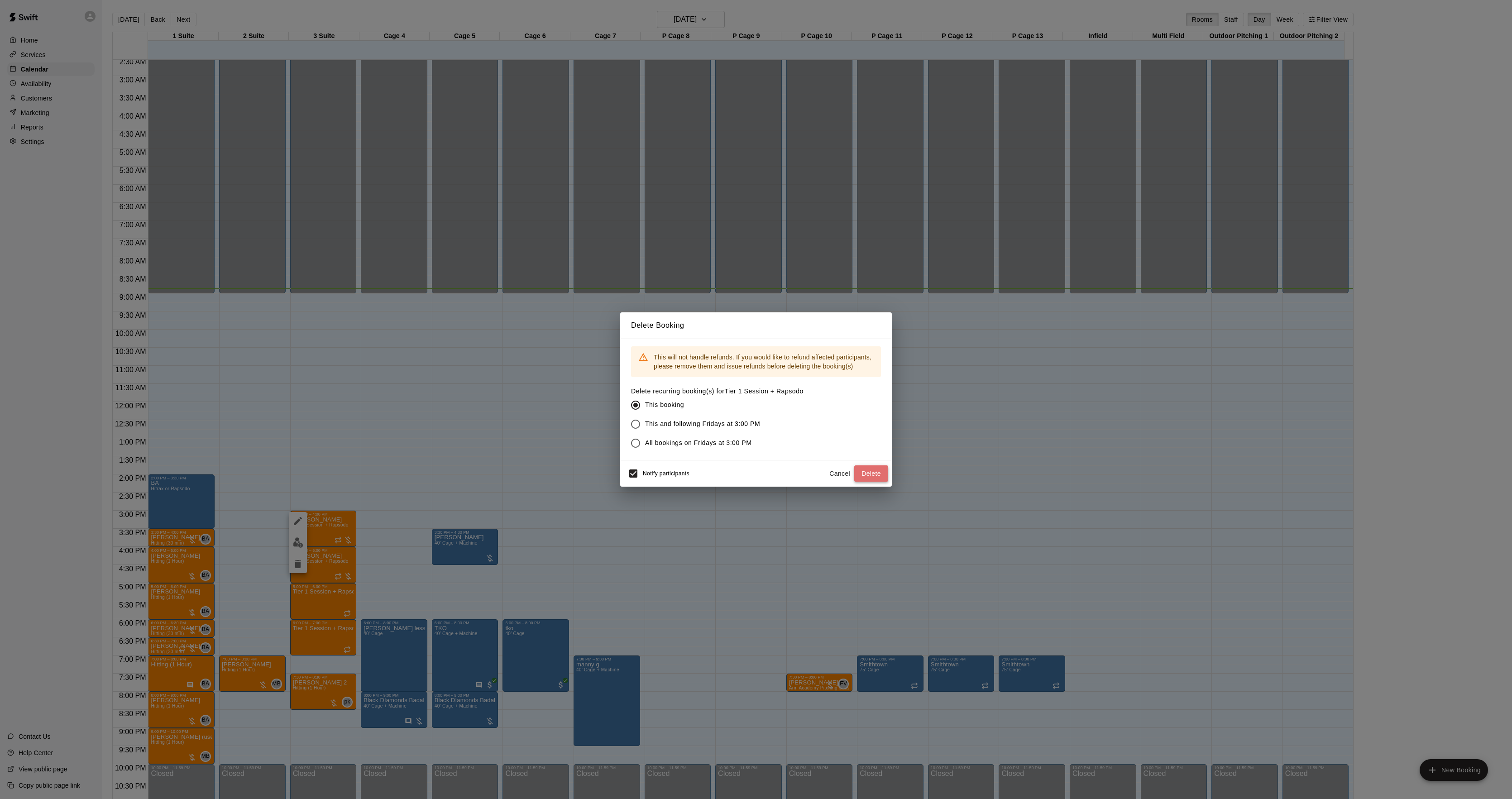
click at [875, 480] on button "Delete" at bounding box center [871, 474] width 34 height 16
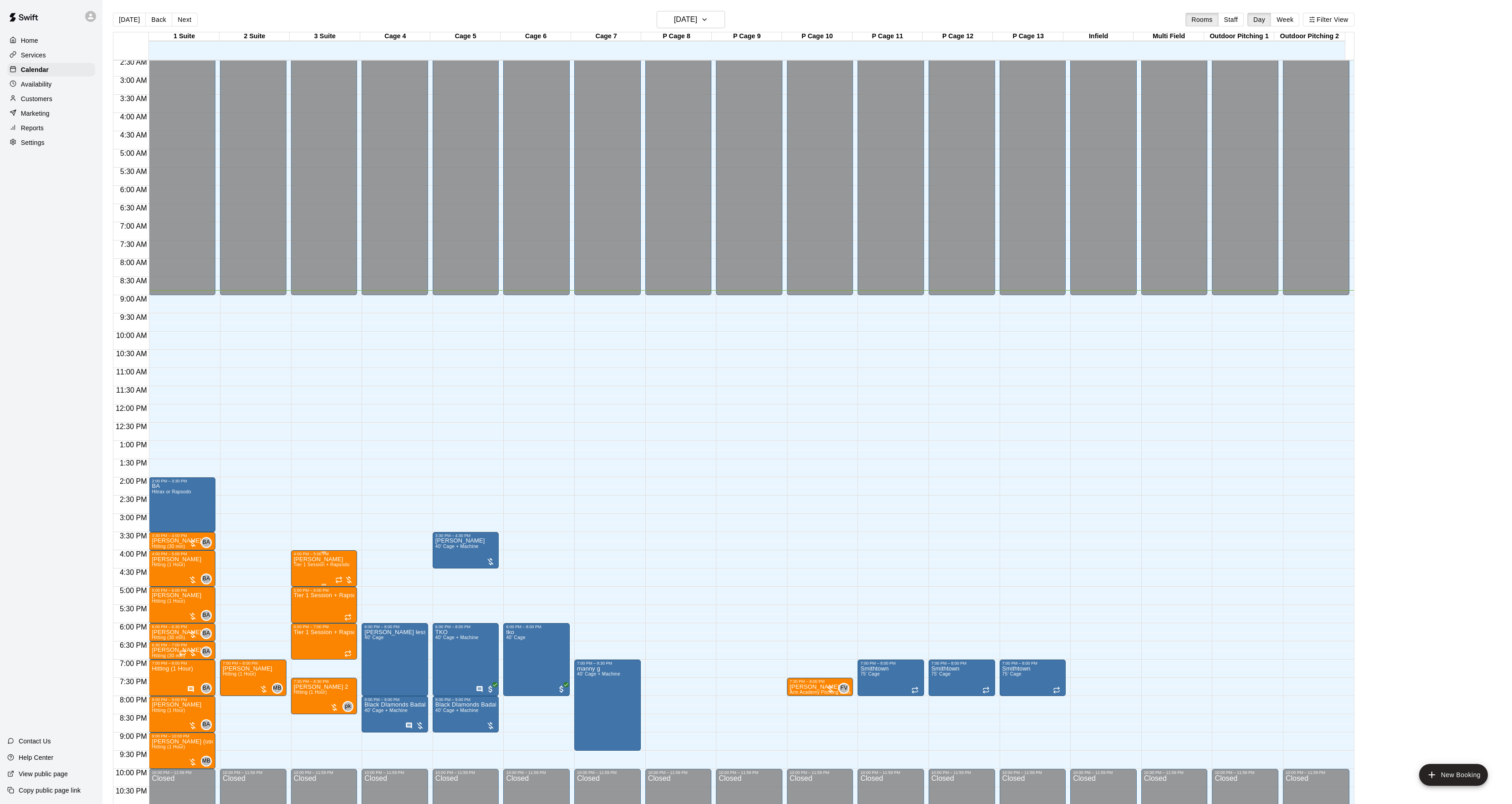
click at [326, 565] on span "Tier 1 Session + Rapsodo" at bounding box center [322, 565] width 56 height 5
click at [301, 618] on icon "delete" at bounding box center [302, 616] width 6 height 8
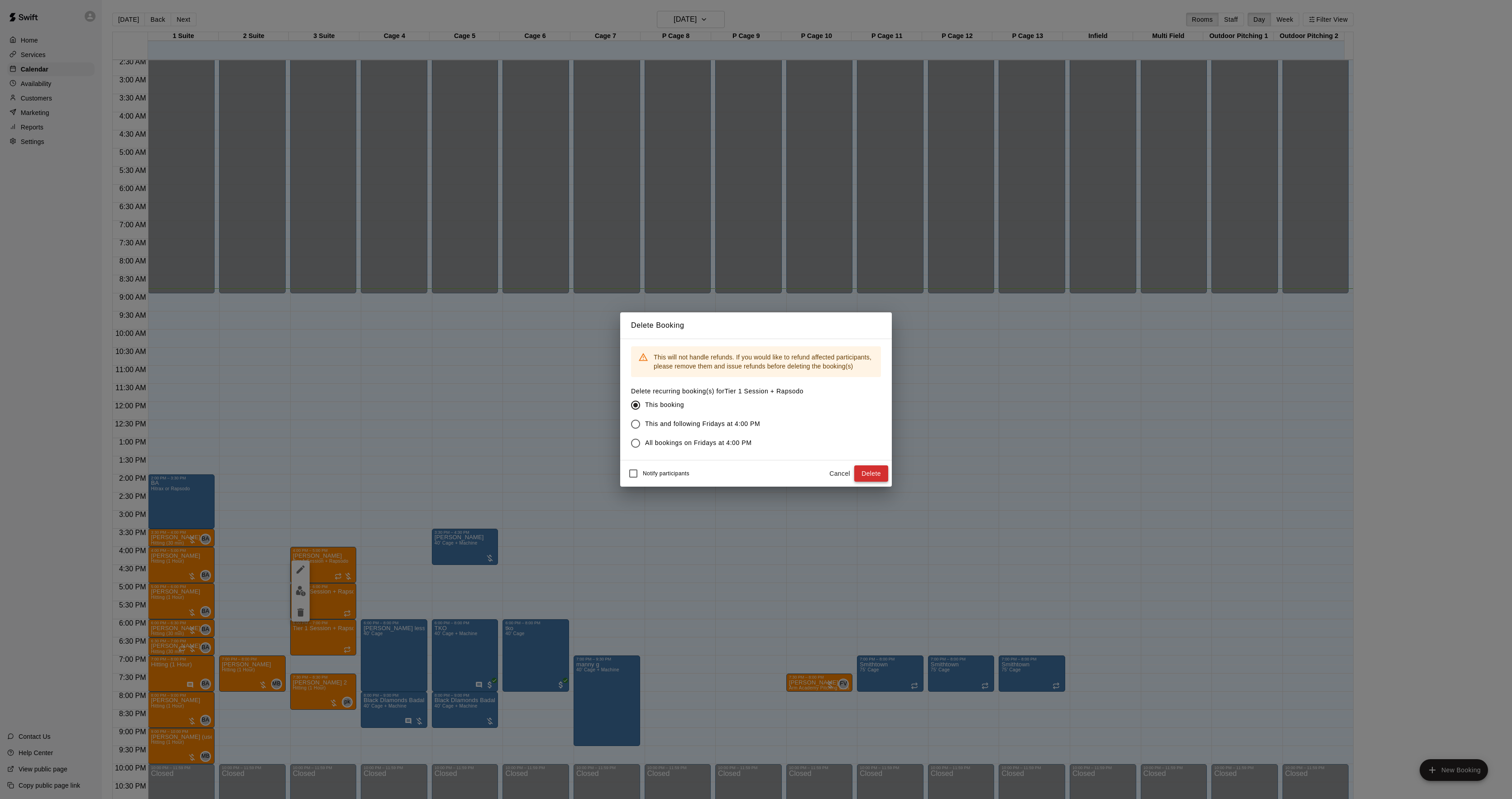
click at [865, 469] on button "Delete" at bounding box center [871, 474] width 34 height 16
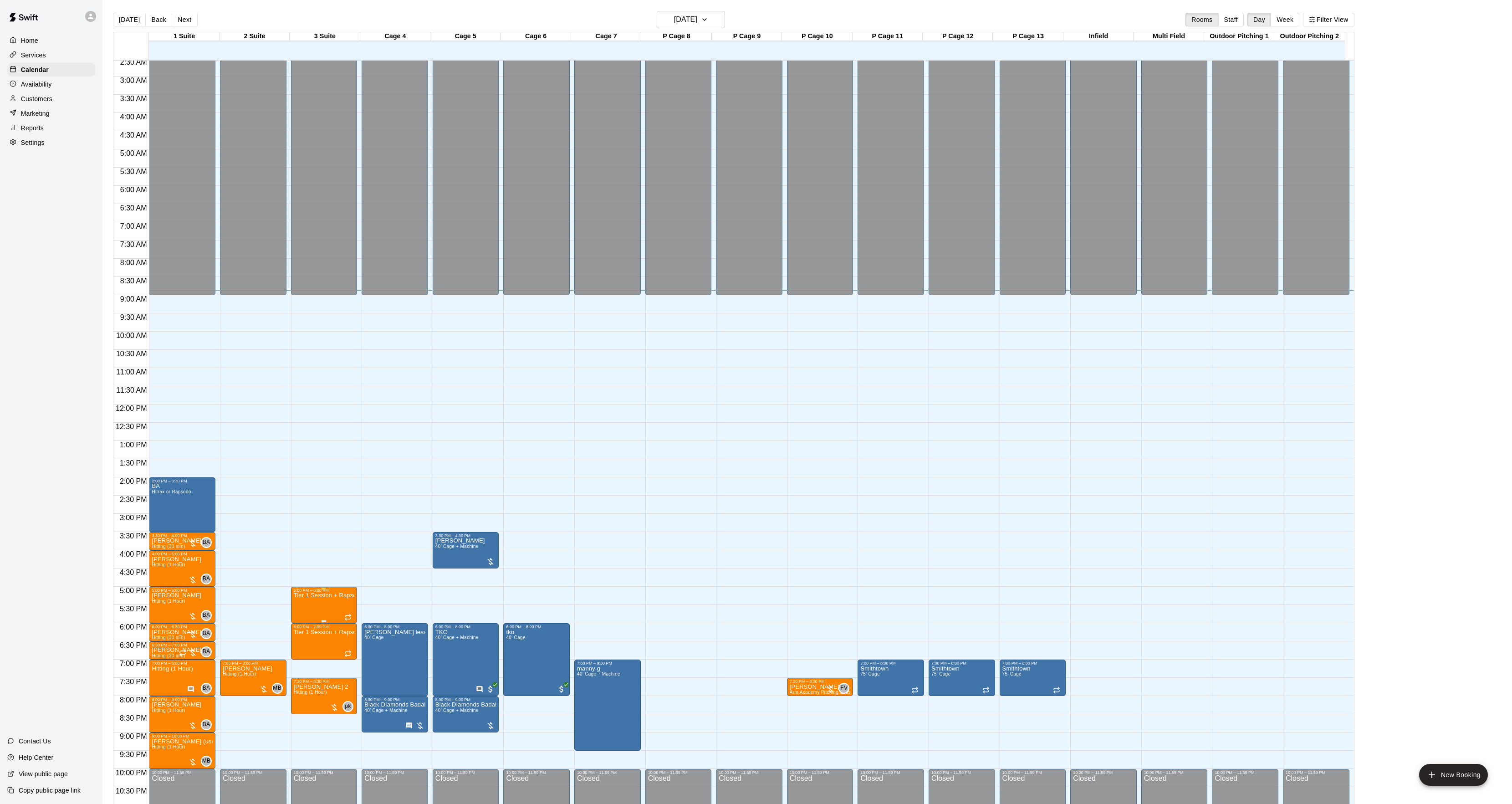
click at [299, 649] on icon "delete" at bounding box center [302, 647] width 11 height 11
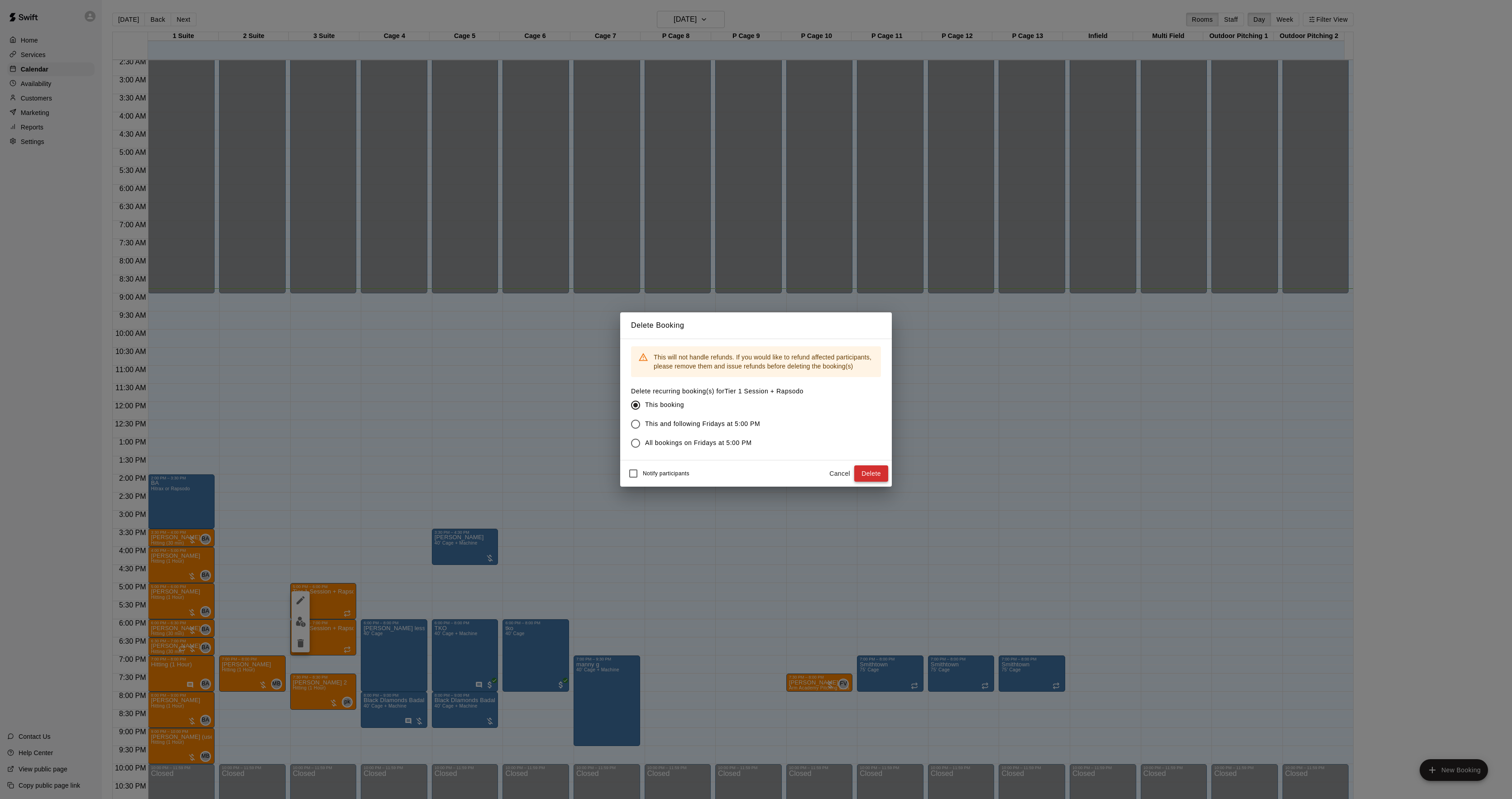
click at [881, 468] on button "Delete" at bounding box center [871, 474] width 34 height 16
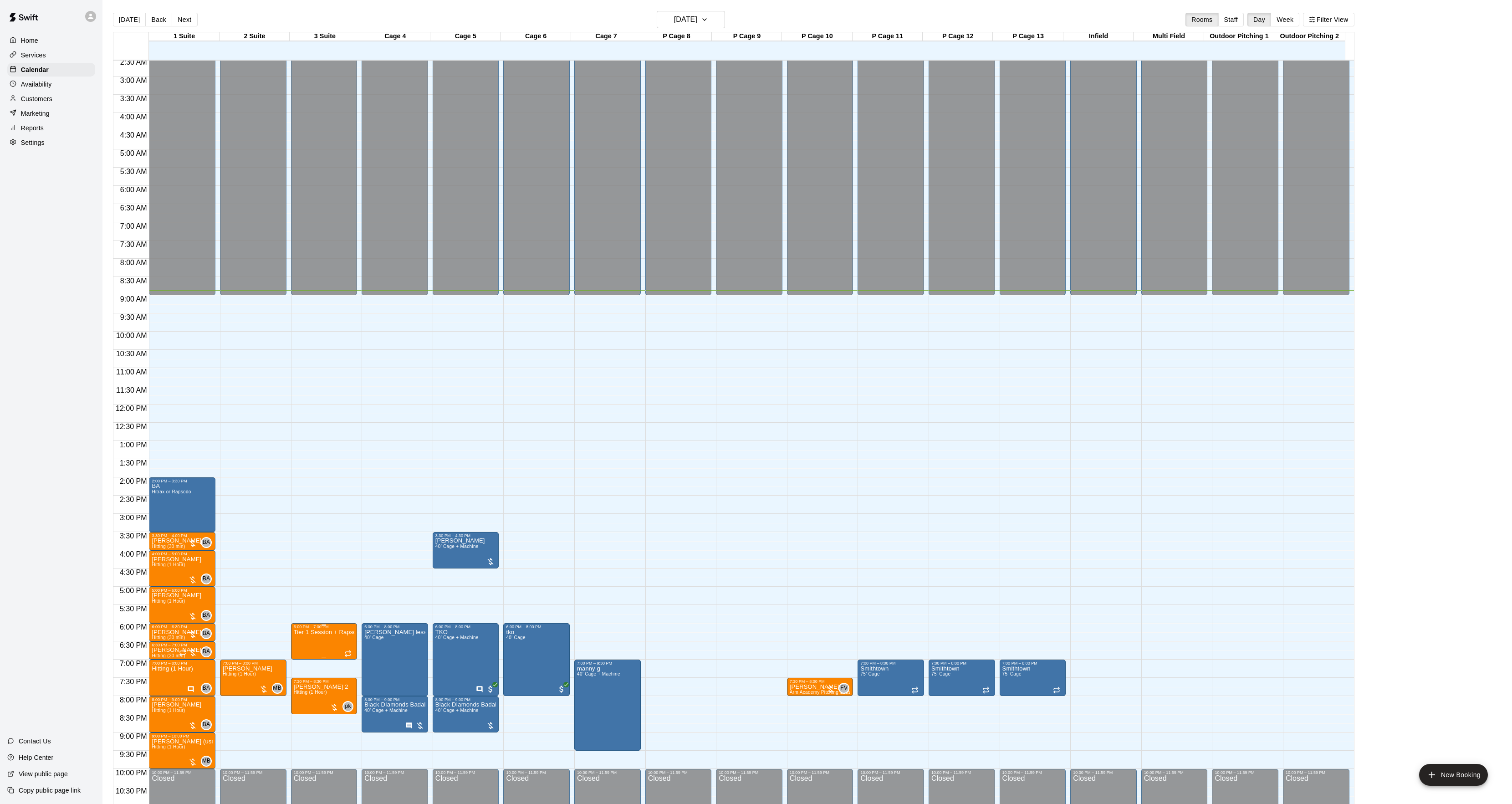
click at [299, 679] on icon "delete" at bounding box center [302, 684] width 11 height 11
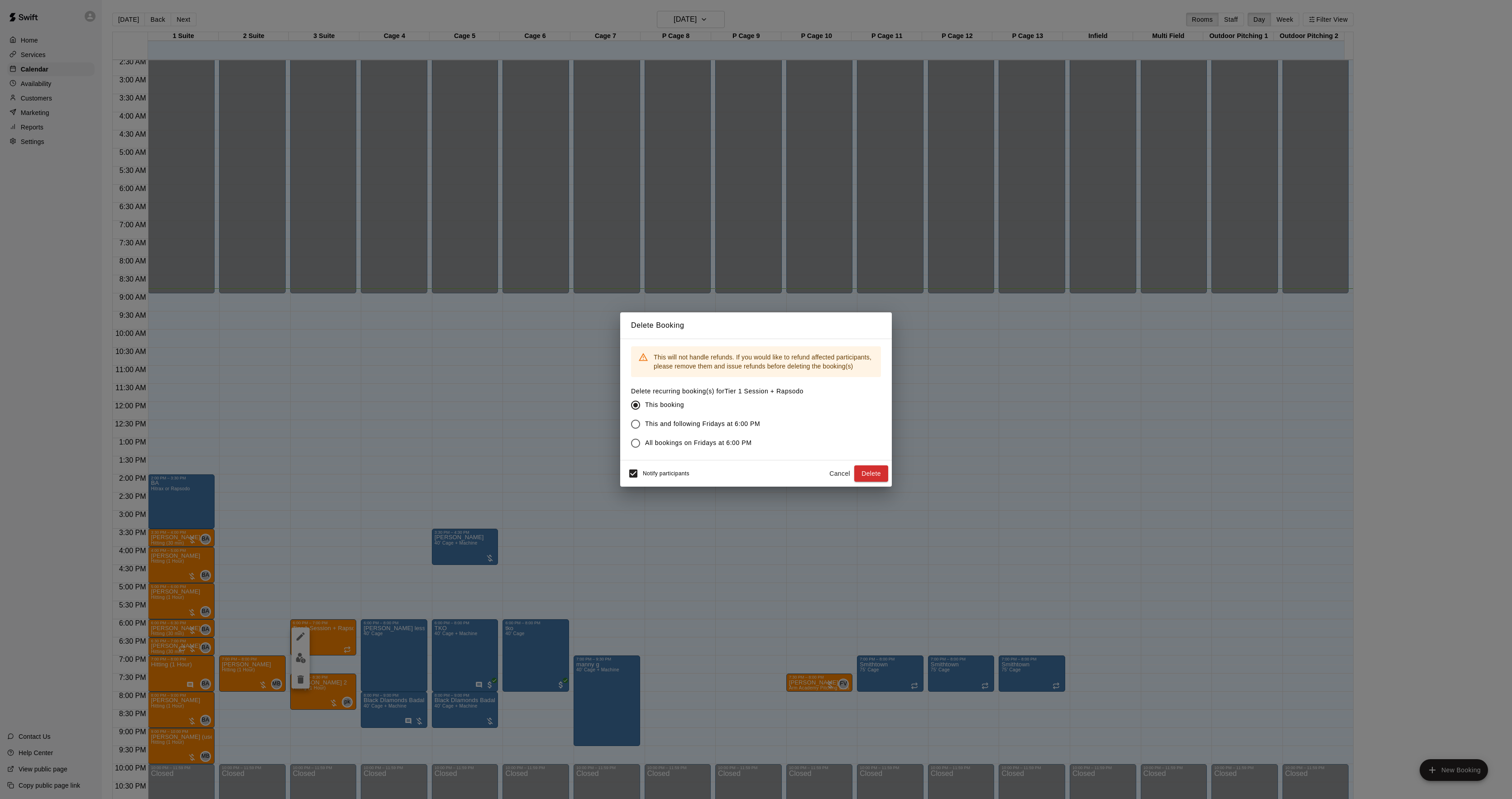
click at [619, 469] on div "Delete Booking This will not handle refunds. If you would like to refund affect…" at bounding box center [756, 399] width 1512 height 799
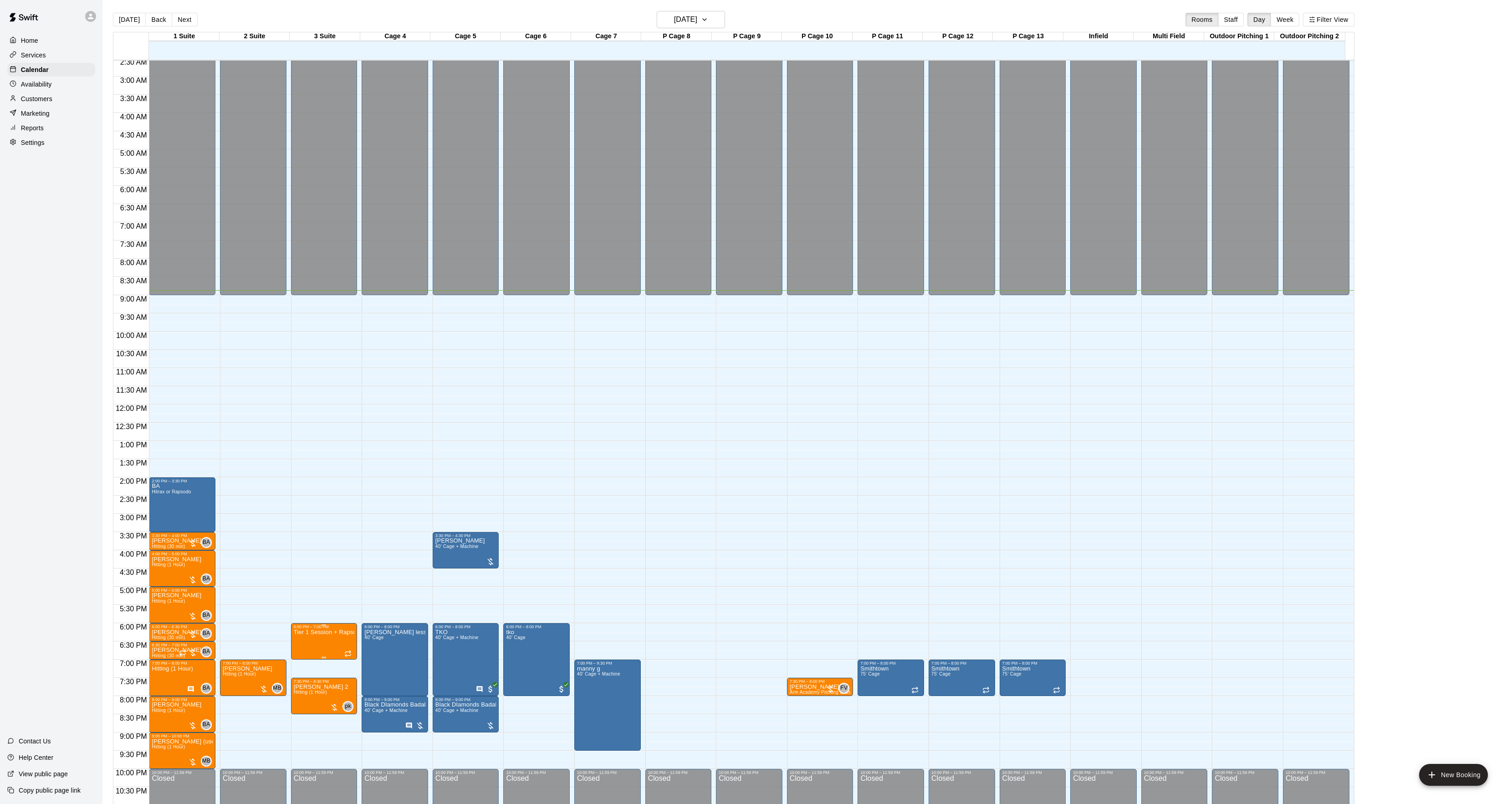
click at [320, 633] on p "Tier 1 Session + Rapsodo" at bounding box center [324, 633] width 61 height 0
click at [301, 673] on button "edit" at bounding box center [302, 666] width 18 height 18
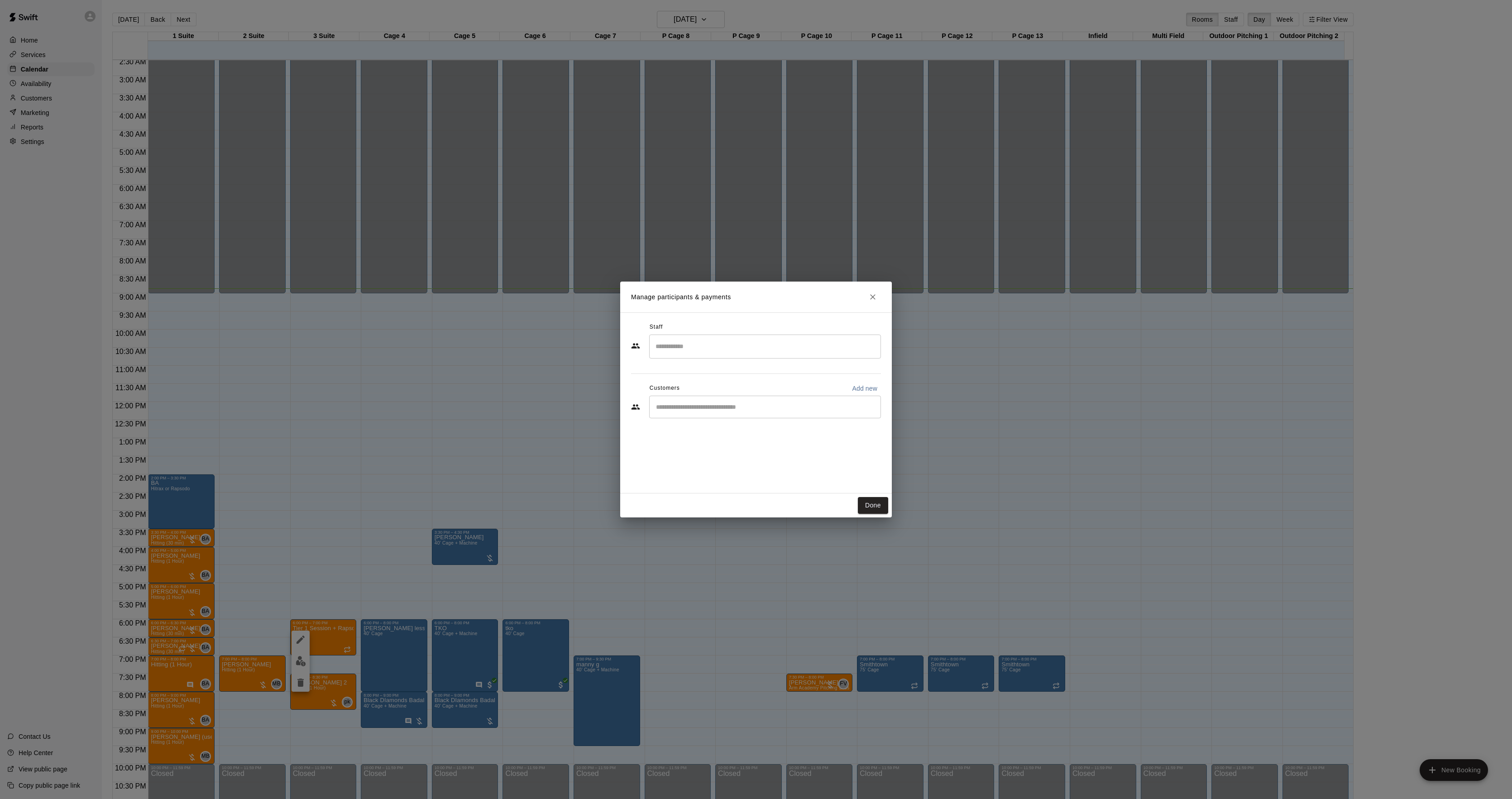
click at [391, 450] on div "Manage participants & payments Staff ​ Customers Add new ​ Done" at bounding box center [756, 399] width 1512 height 799
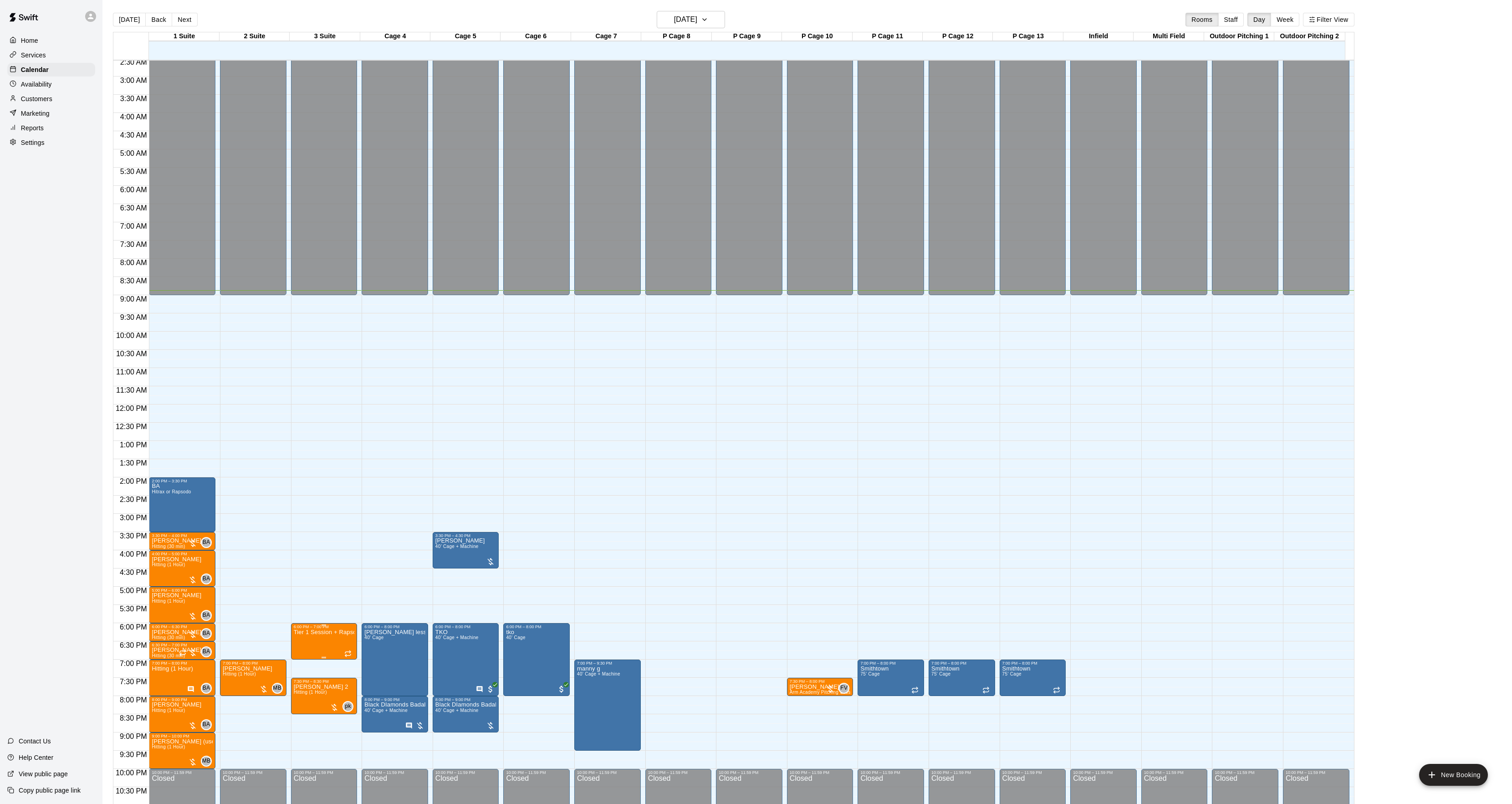
click at [304, 633] on p "Tier 1 Session + Rapsodo" at bounding box center [324, 633] width 61 height 0
click at [295, 689] on button "delete" at bounding box center [302, 687] width 18 height 18
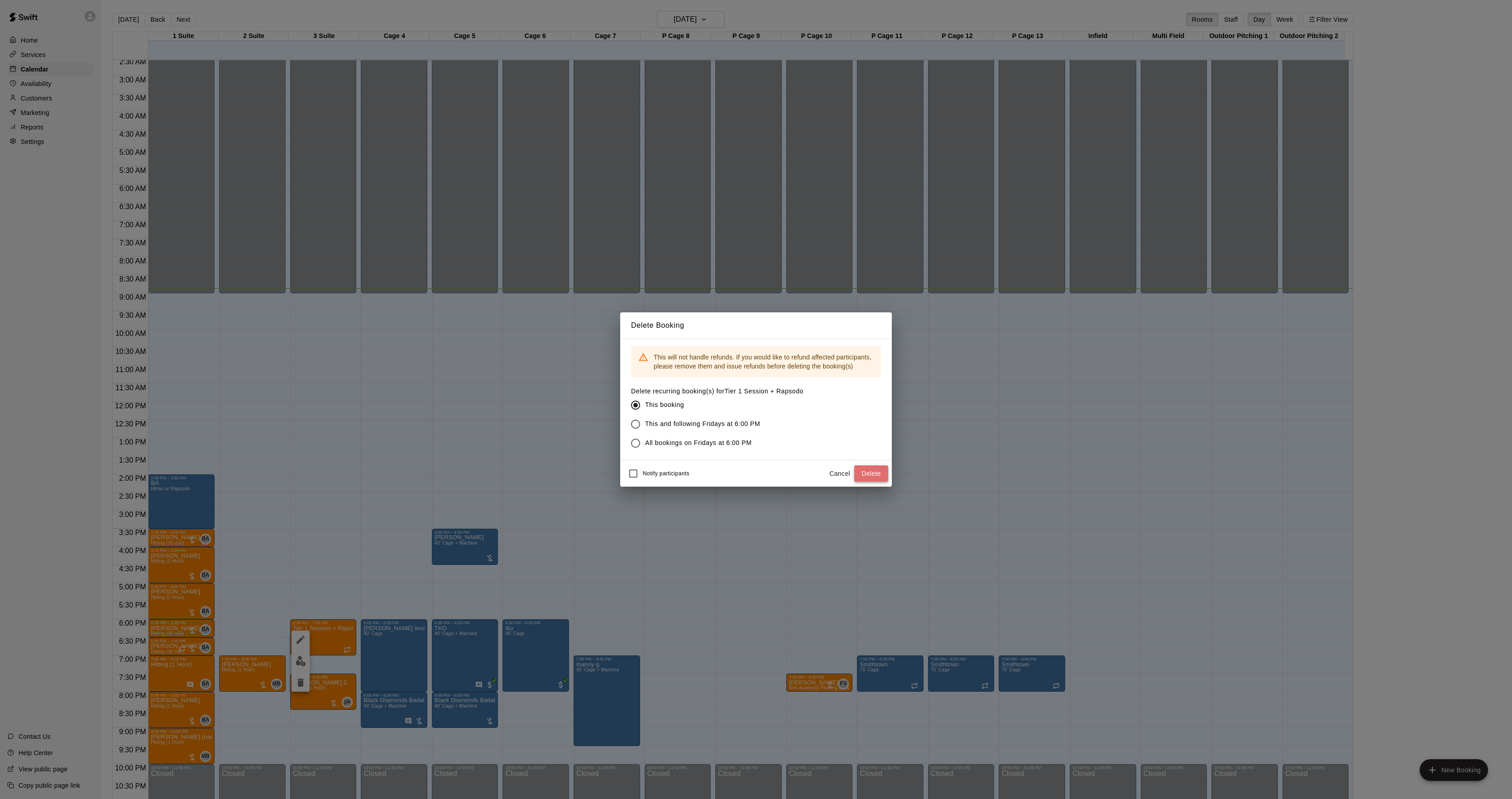
click at [868, 469] on button "Delete" at bounding box center [871, 474] width 34 height 16
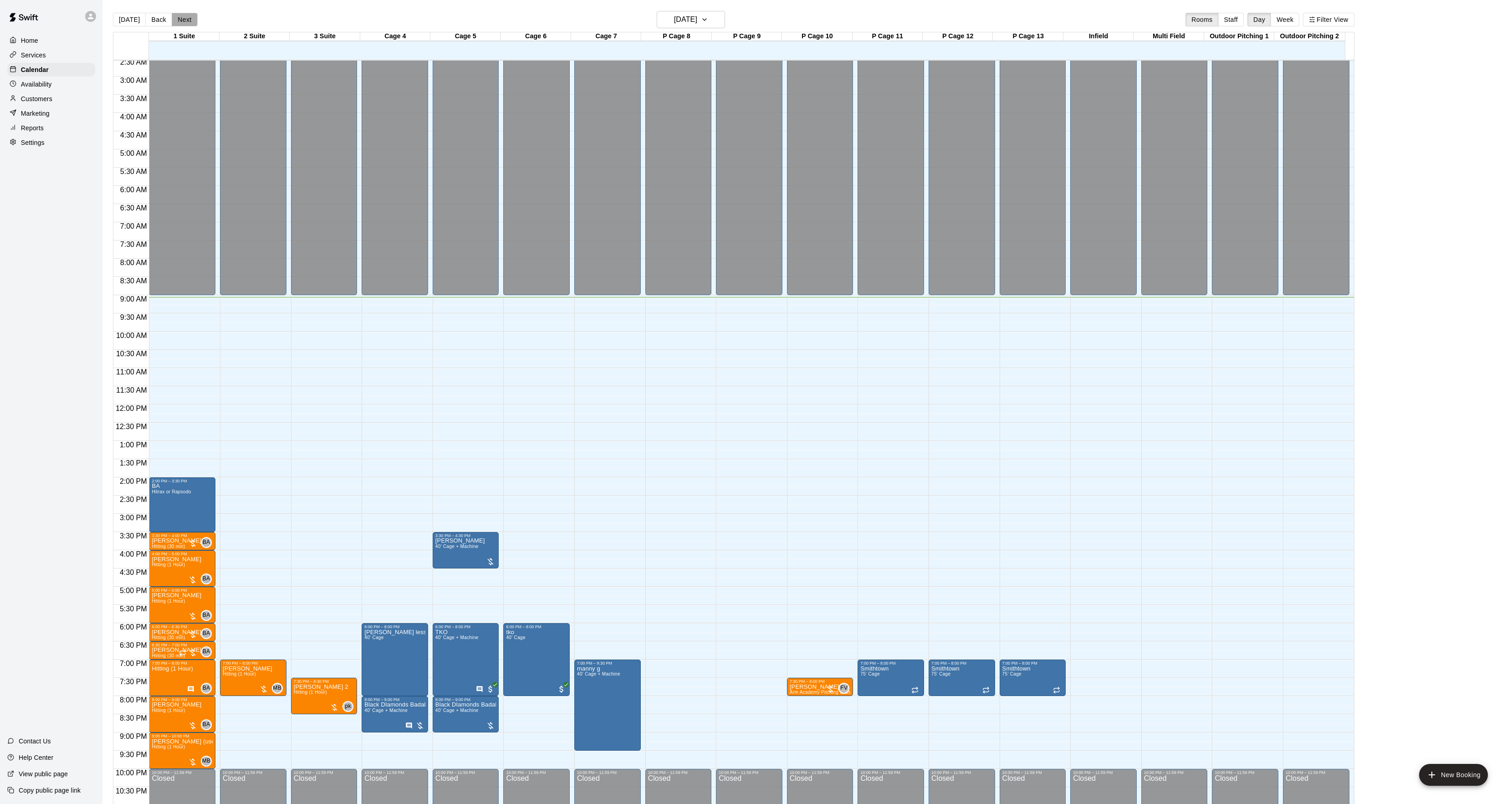
click at [191, 26] on button "Next" at bounding box center [185, 20] width 26 height 14
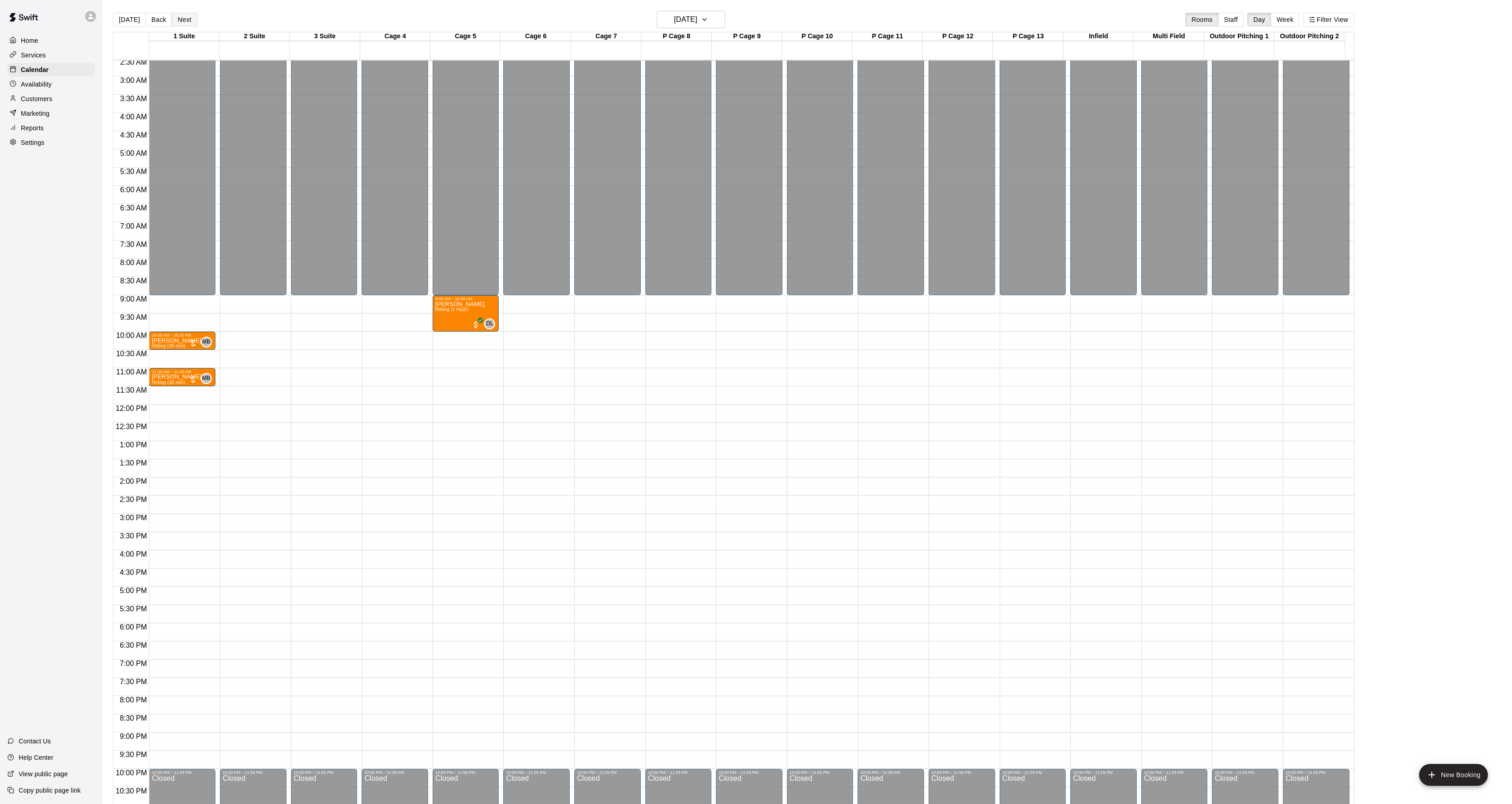
click at [187, 26] on button "Next" at bounding box center [185, 20] width 26 height 14
click at [128, 26] on button "[DATE]" at bounding box center [130, 20] width 33 height 14
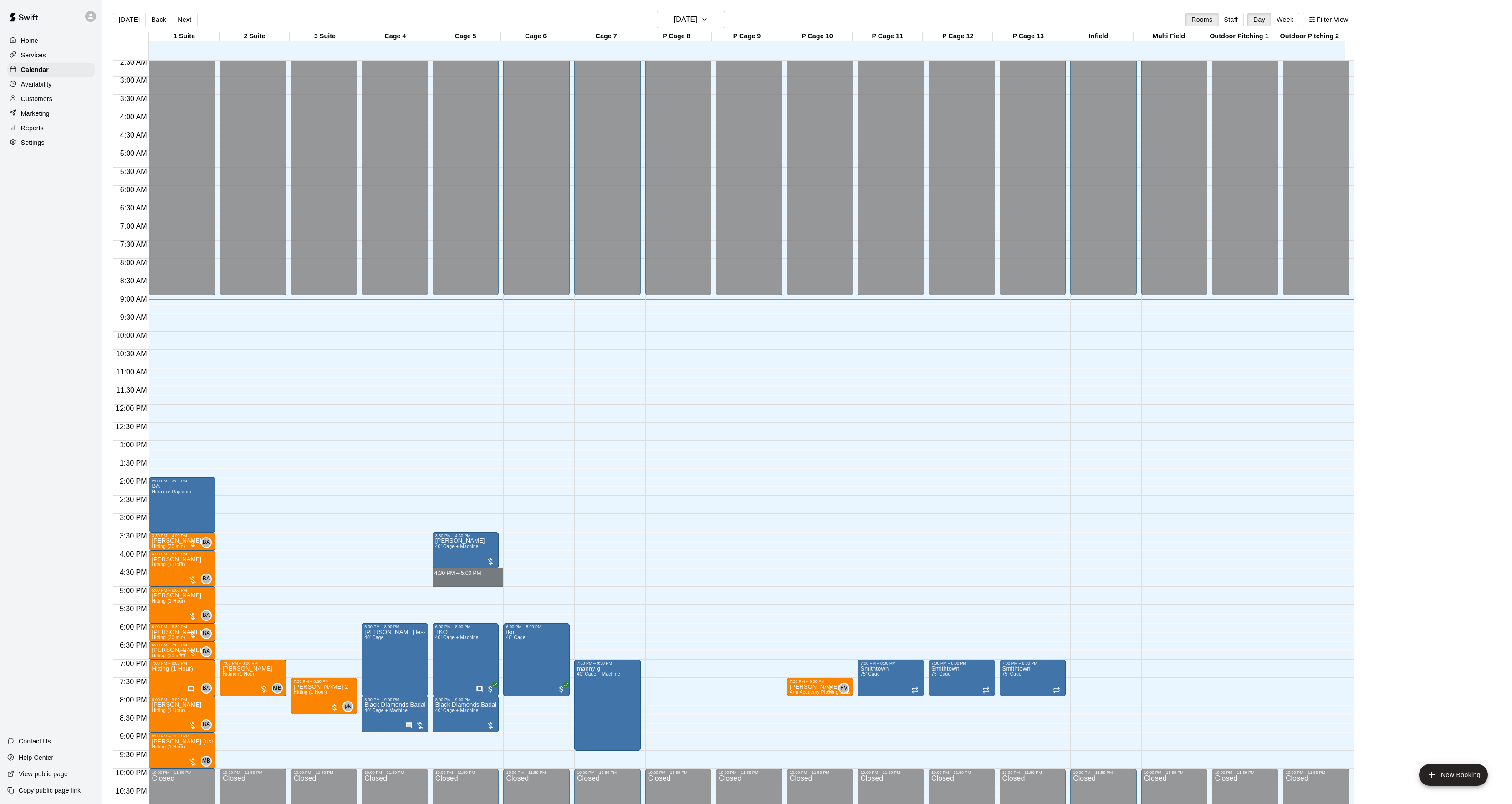
drag, startPoint x: 458, startPoint y: 572, endPoint x: 458, endPoint y: 580, distance: 8.0
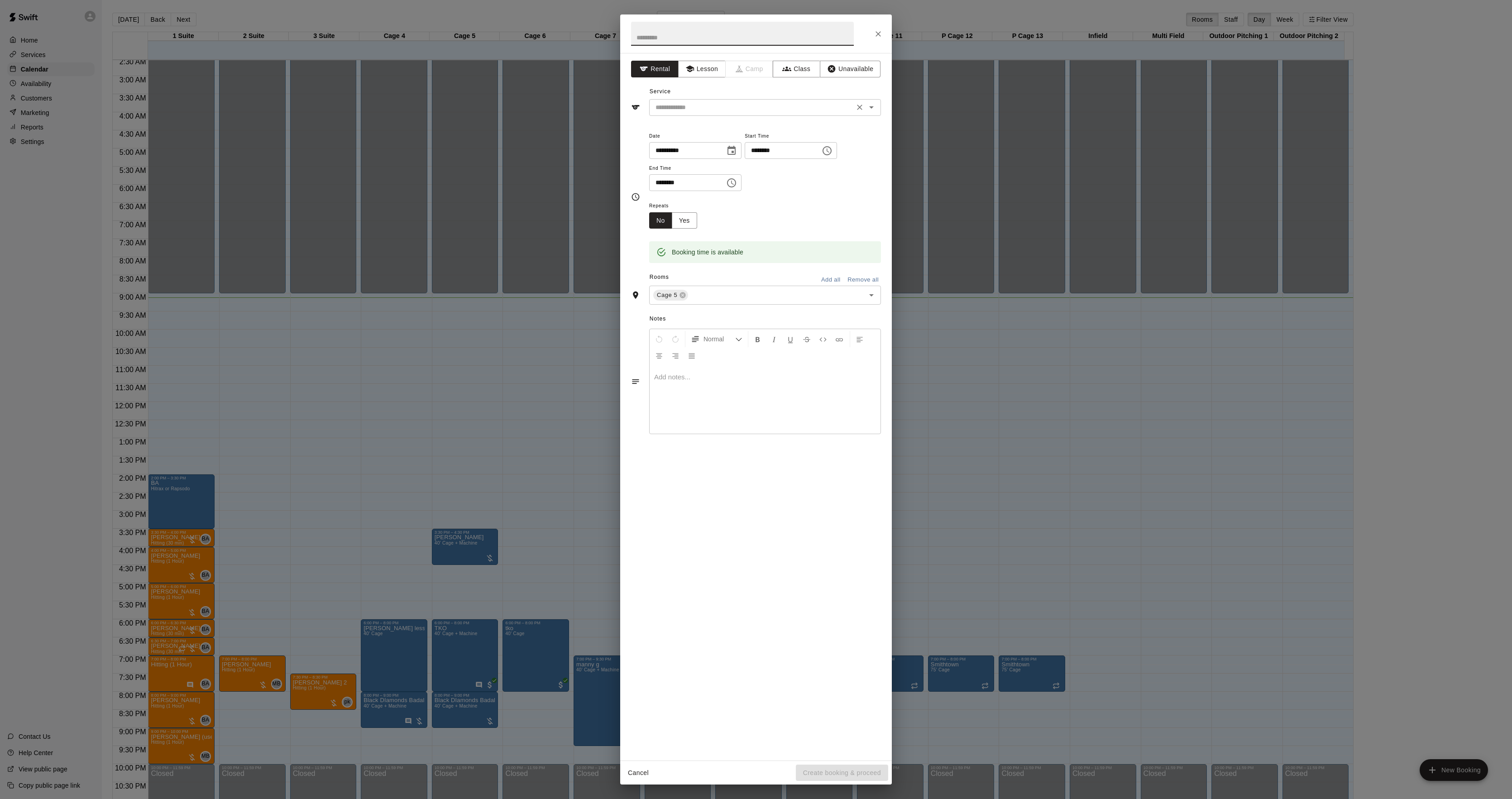
drag, startPoint x: 677, startPoint y: 105, endPoint x: 674, endPoint y: 111, distance: 6.7
click at [674, 113] on input "text" at bounding box center [752, 107] width 200 height 11
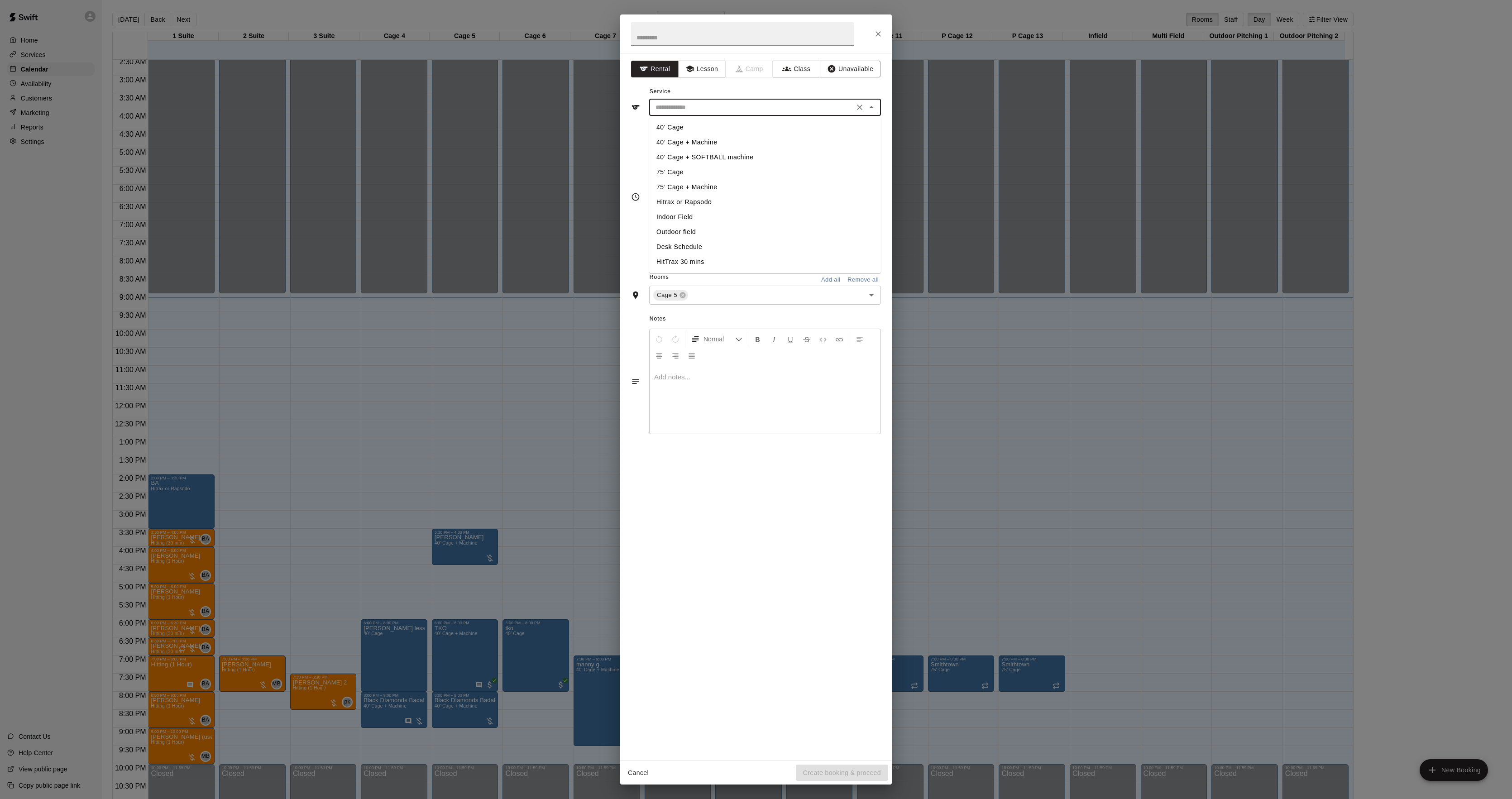
click at [673, 137] on li "40’ Cage + Machine" at bounding box center [765, 142] width 232 height 15
type input "**********"
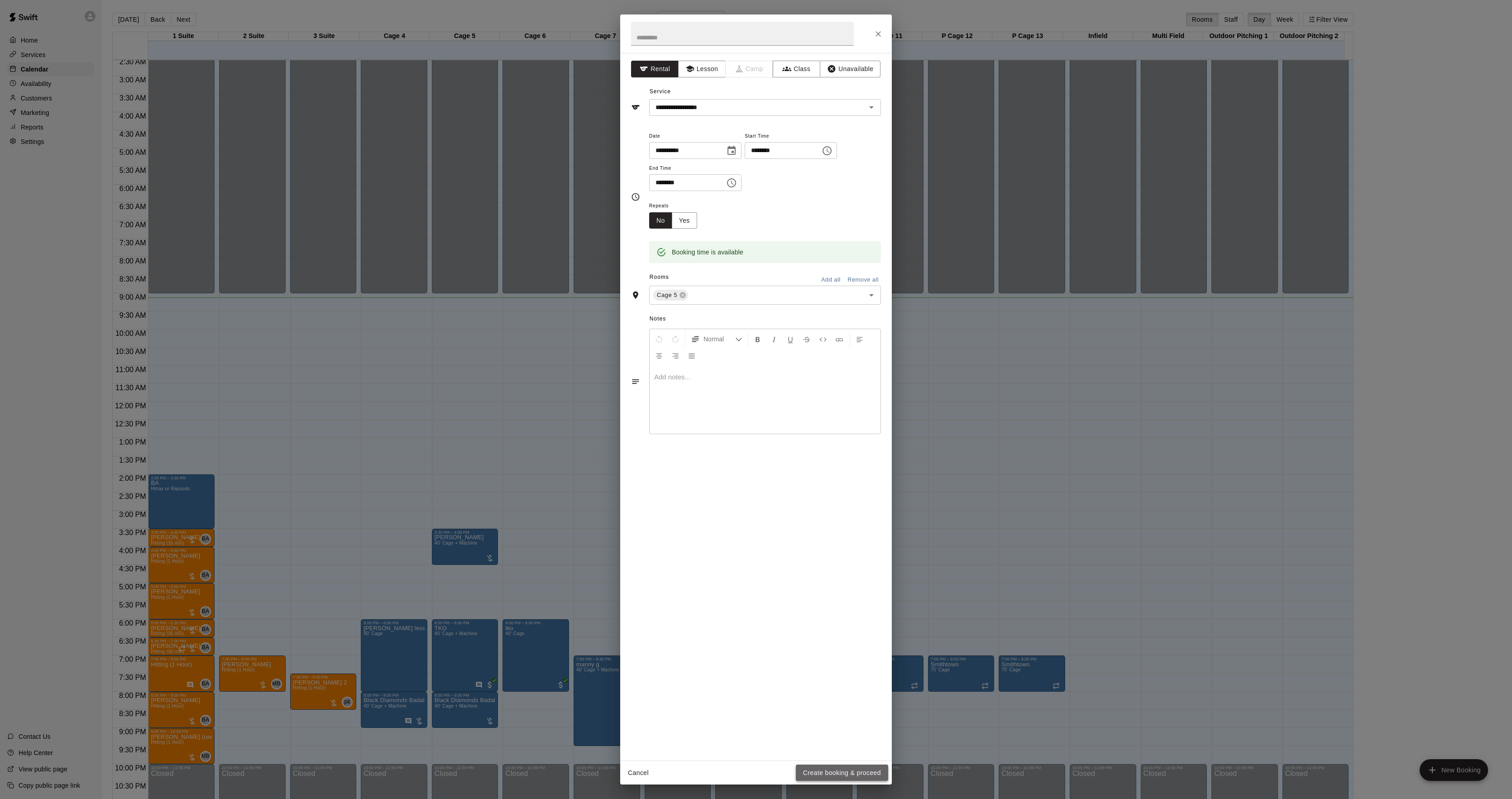
click at [856, 777] on button "Create booking & proceed" at bounding box center [842, 773] width 92 height 16
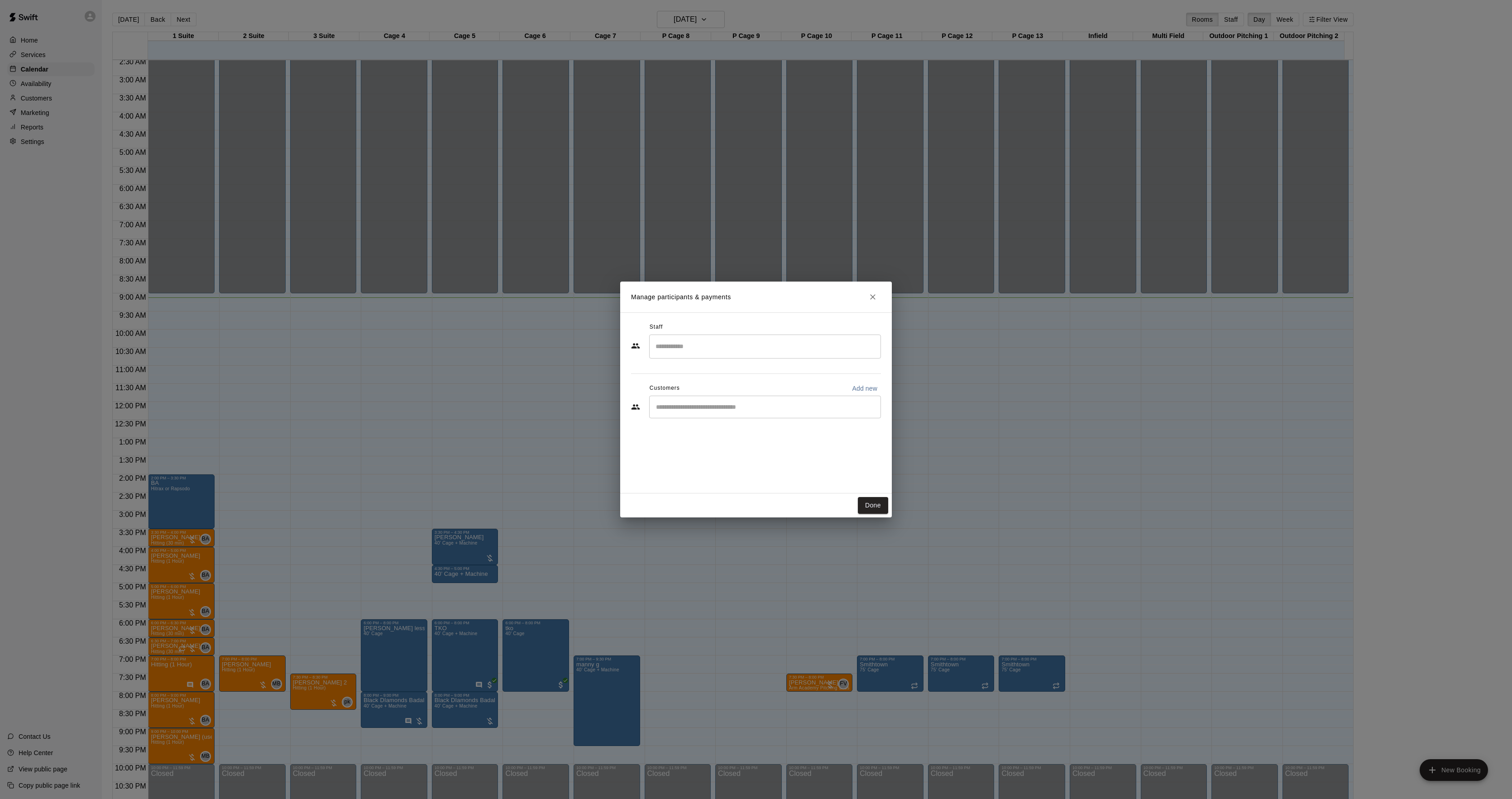
click at [736, 412] on input "Start typing to search customers..." at bounding box center [765, 407] width 224 height 9
type input "****"
drag, startPoint x: 725, startPoint y: 439, endPoint x: 725, endPoint y: 448, distance: 9.0
click at [725, 441] on div "[PERSON_NAME] [EMAIL_ADDRESS][DOMAIN_NAME]" at bounding box center [724, 433] width 98 height 19
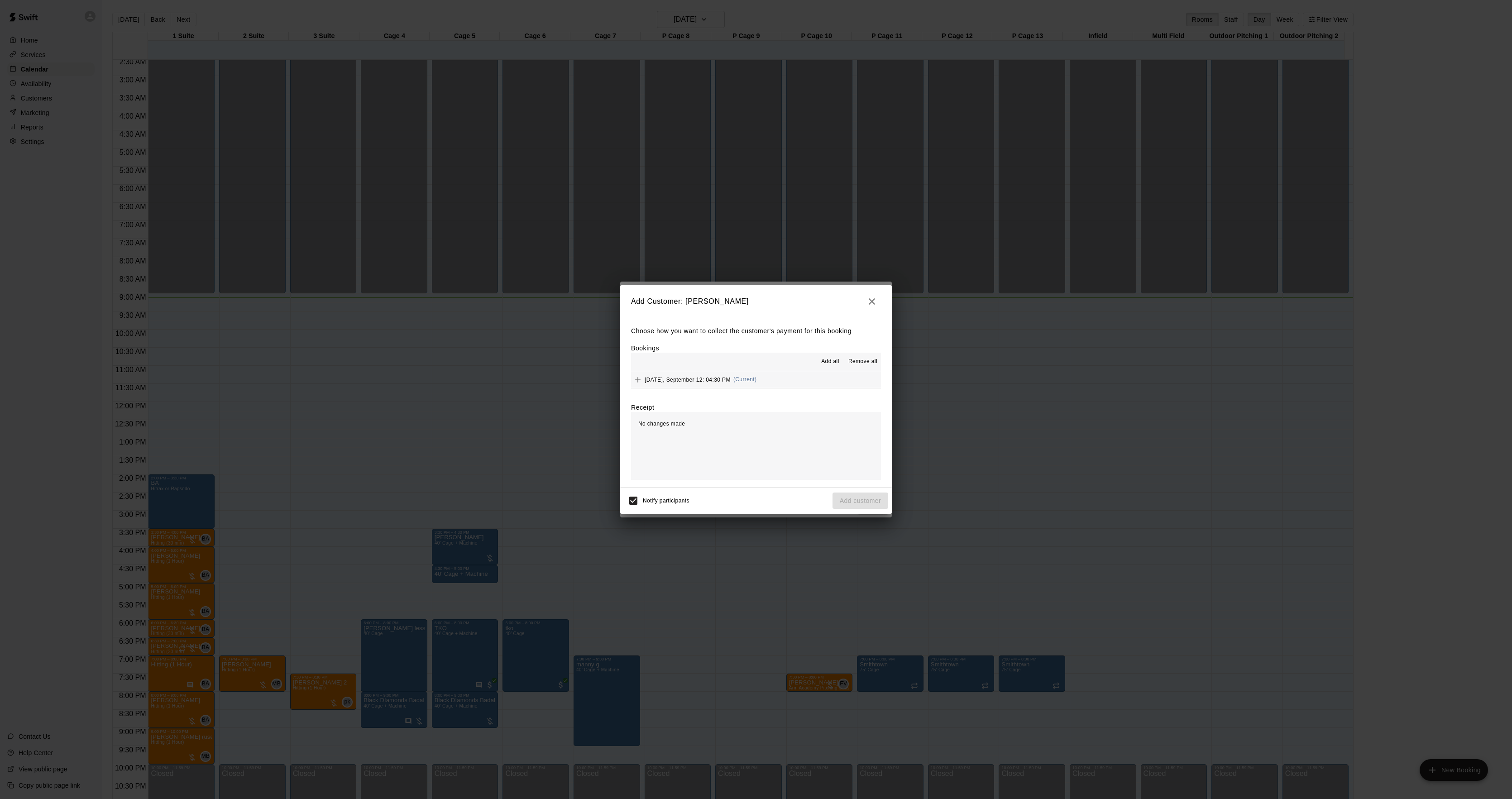
click at [755, 371] on div "Add all Remove all" at bounding box center [756, 362] width 250 height 18
click at [755, 374] on button "[DATE], September 12: 04:30 PM (Current)" at bounding box center [756, 380] width 250 height 16
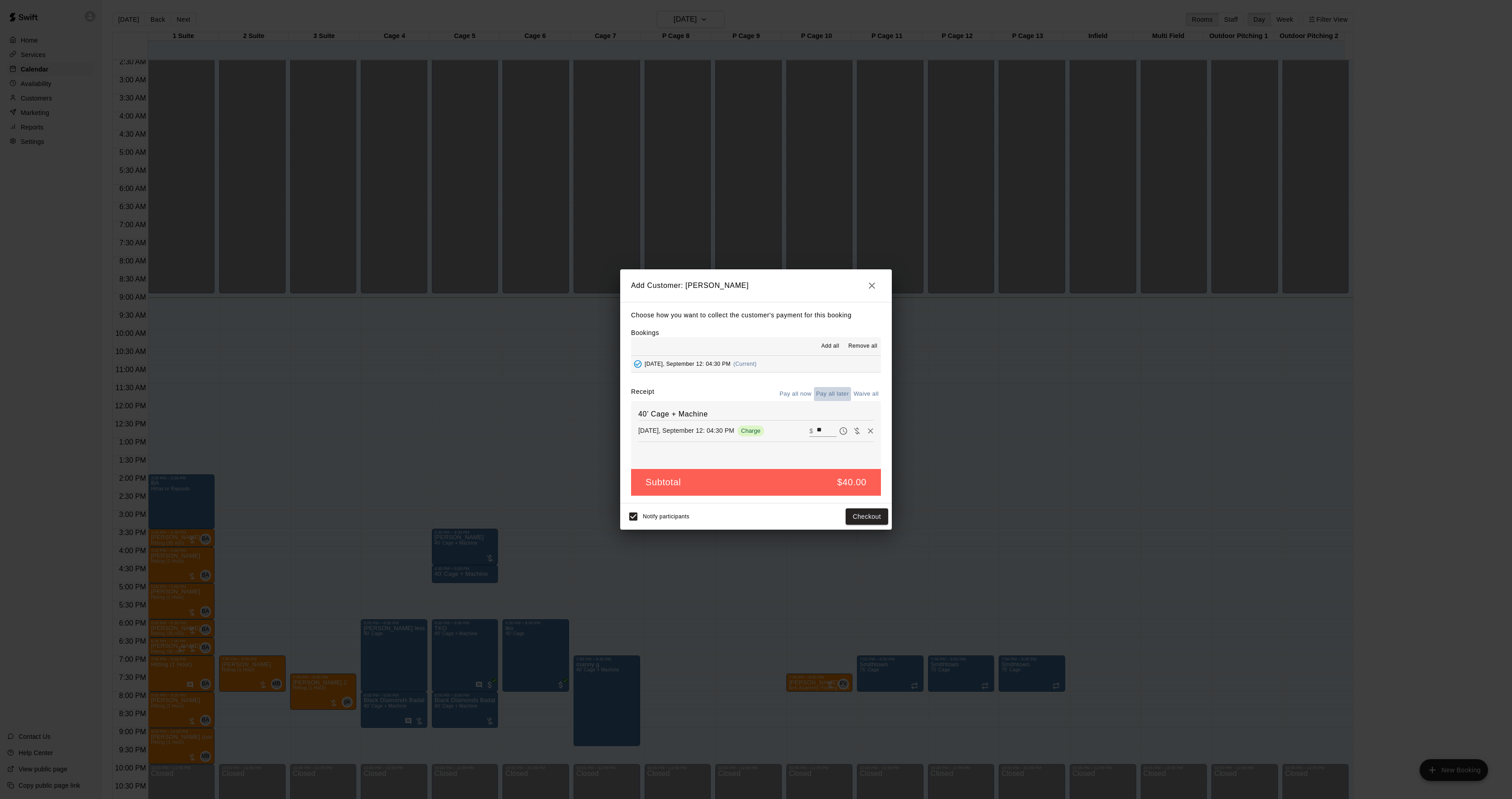
click at [828, 391] on button "Pay all later" at bounding box center [832, 394] width 37 height 14
click at [853, 510] on button "Add customer" at bounding box center [860, 517] width 56 height 16
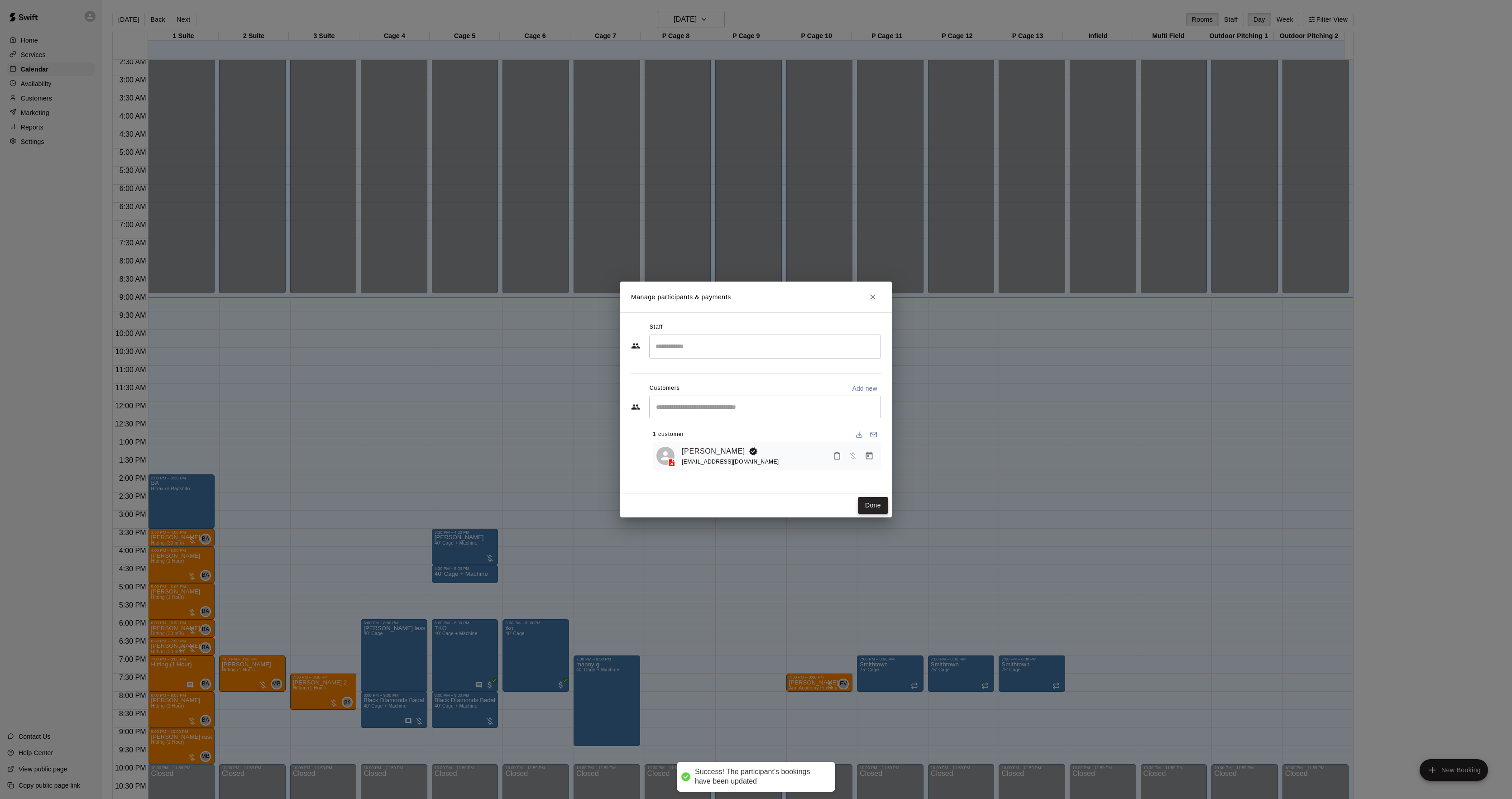
click at [866, 506] on button "Done" at bounding box center [873, 505] width 31 height 16
